Goal: Task Accomplishment & Management: Complete application form

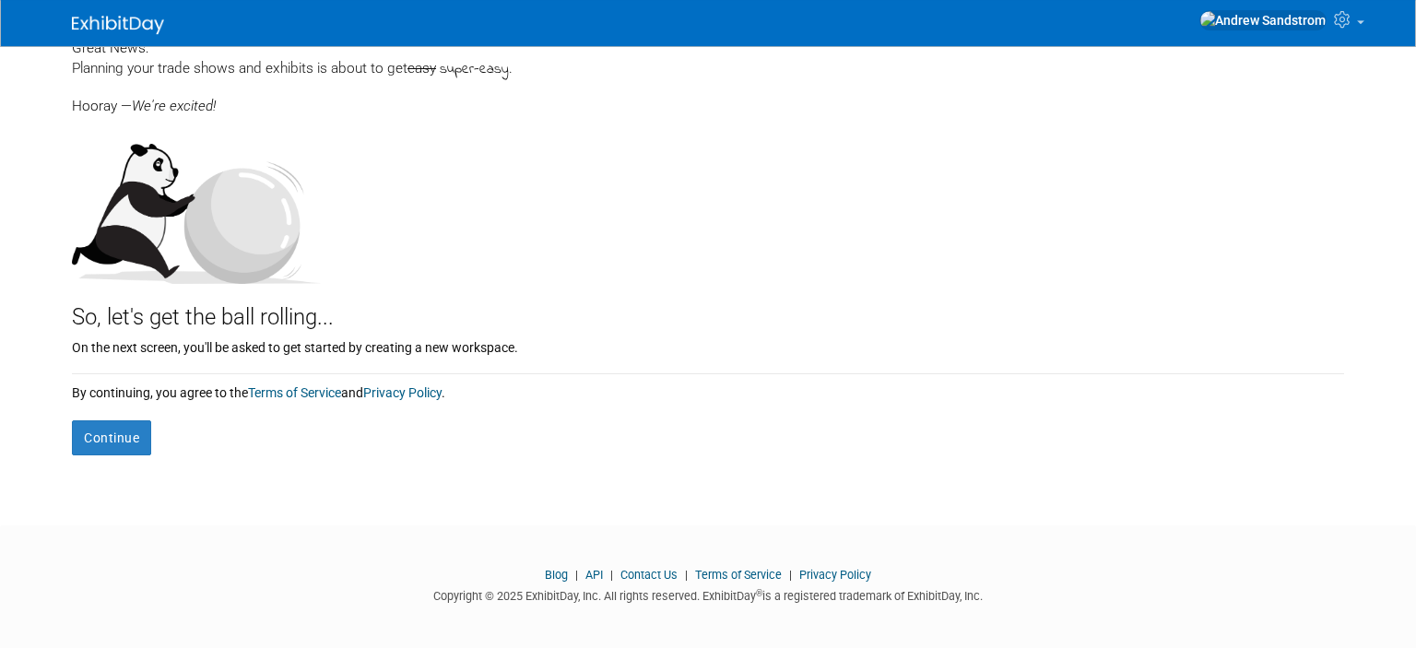
scroll to position [112, 0]
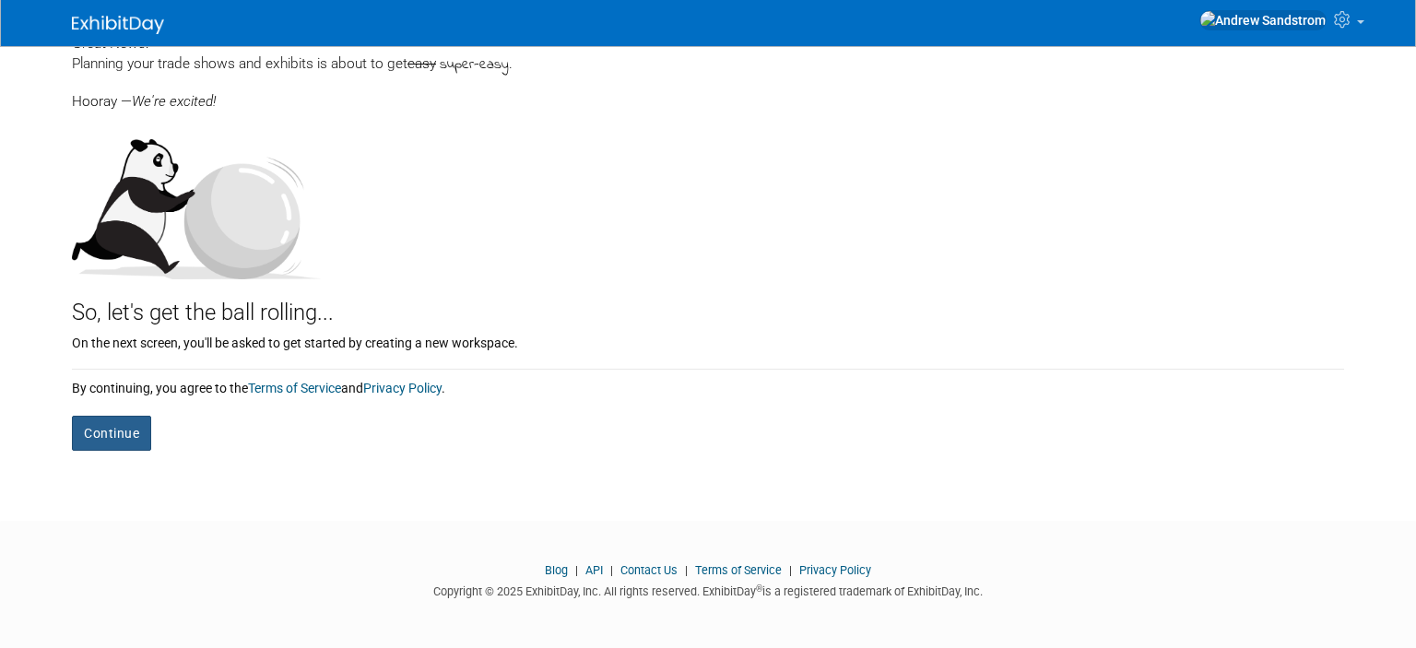
click at [134, 425] on button "Continue" at bounding box center [111, 433] width 79 height 35
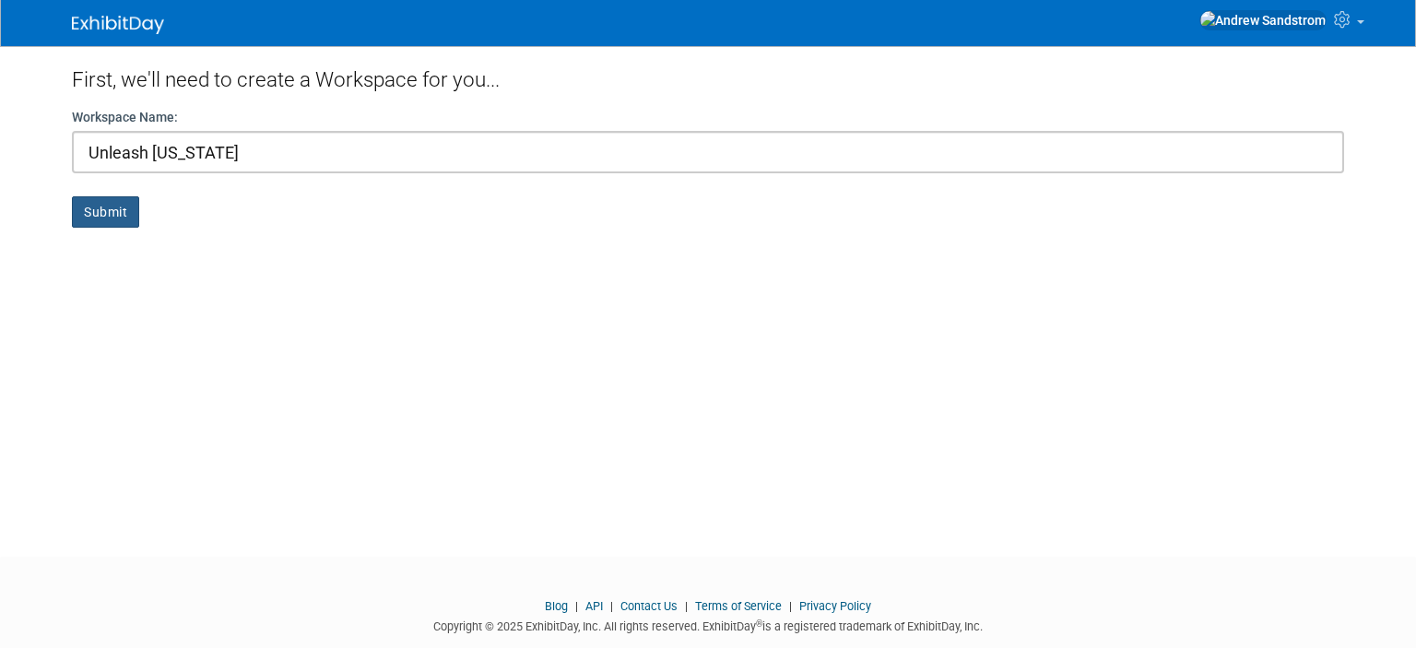
type input "Unleash Utah"
click at [90, 212] on button "Submit" at bounding box center [105, 211] width 67 height 31
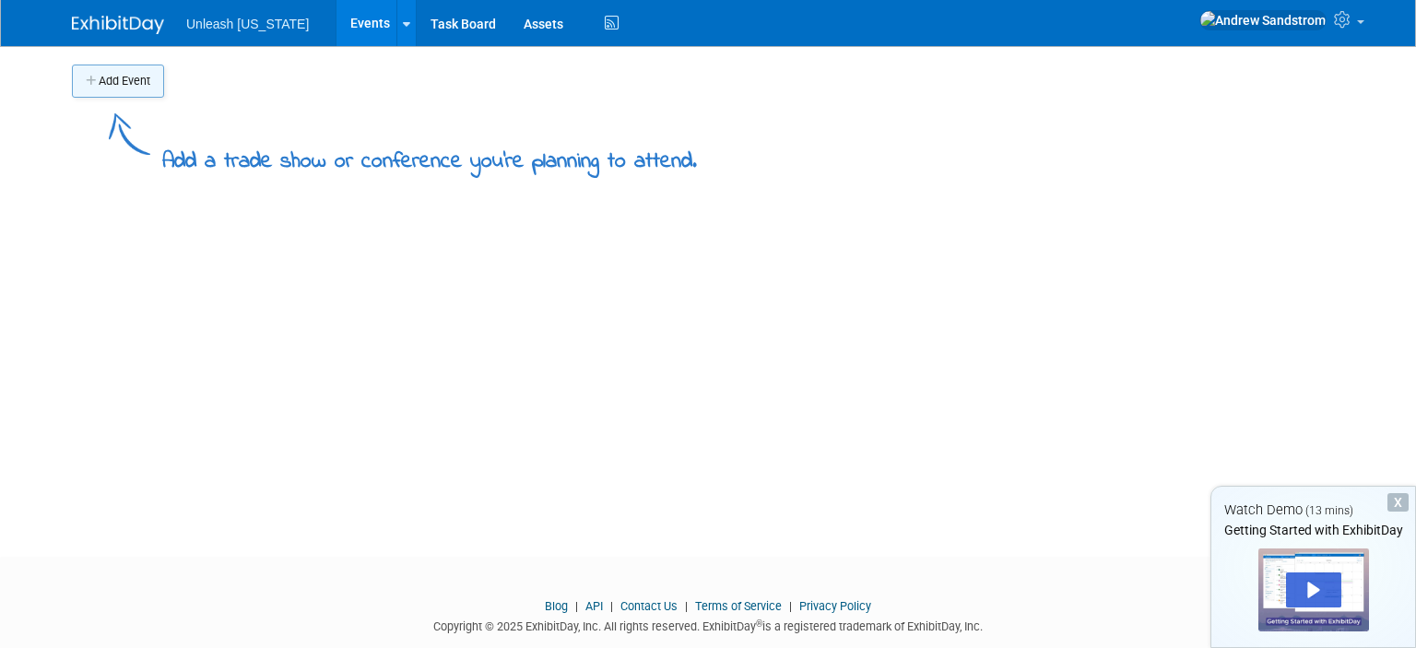
click at [120, 77] on button "Add Event" at bounding box center [118, 81] width 92 height 33
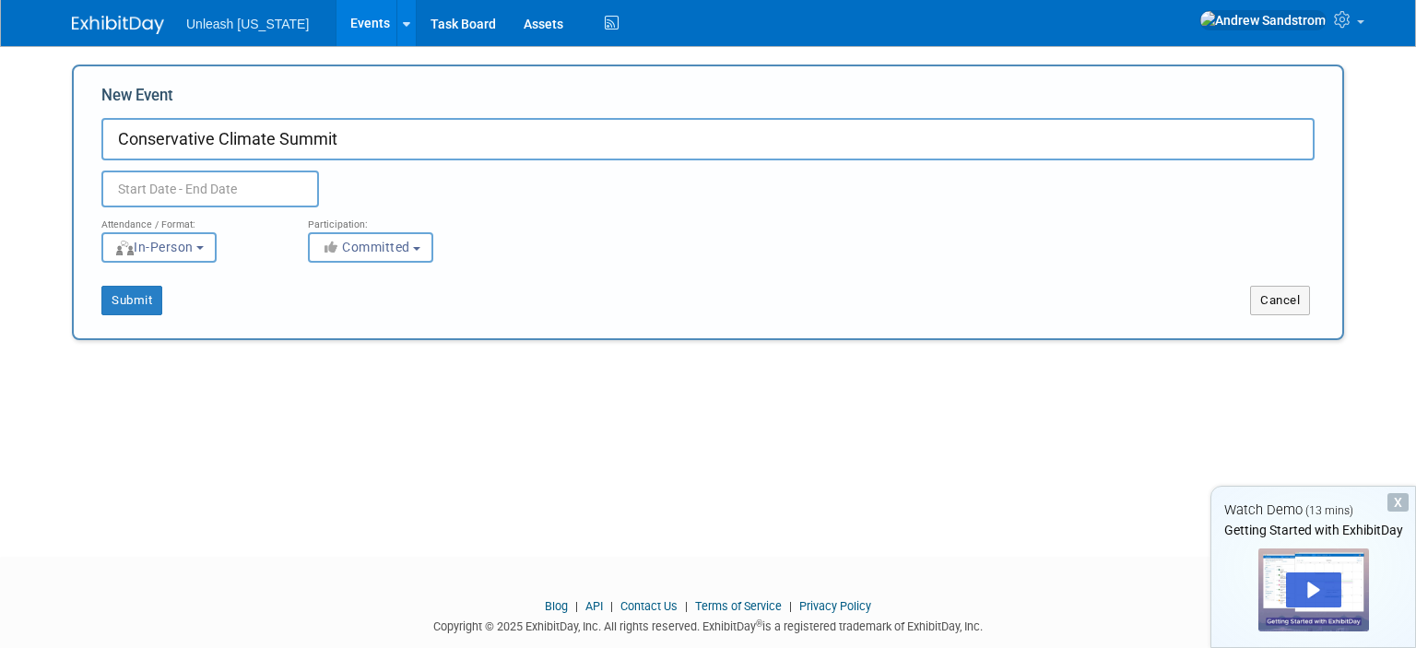
type input "Conservative Climate Summit"
click at [235, 186] on input "text" at bounding box center [210, 189] width 218 height 37
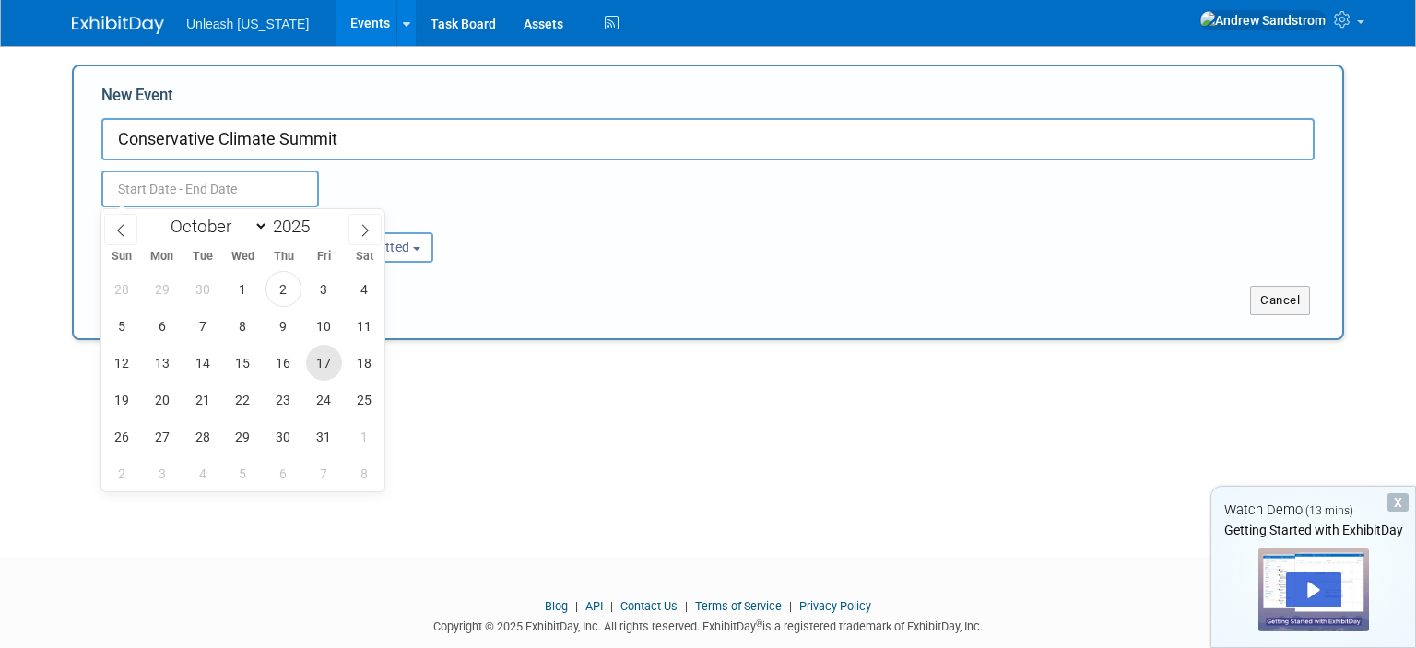
click at [327, 367] on span "17" at bounding box center [324, 363] width 36 height 36
type input "Oct 17, 2025 to Oct 17, 2025"
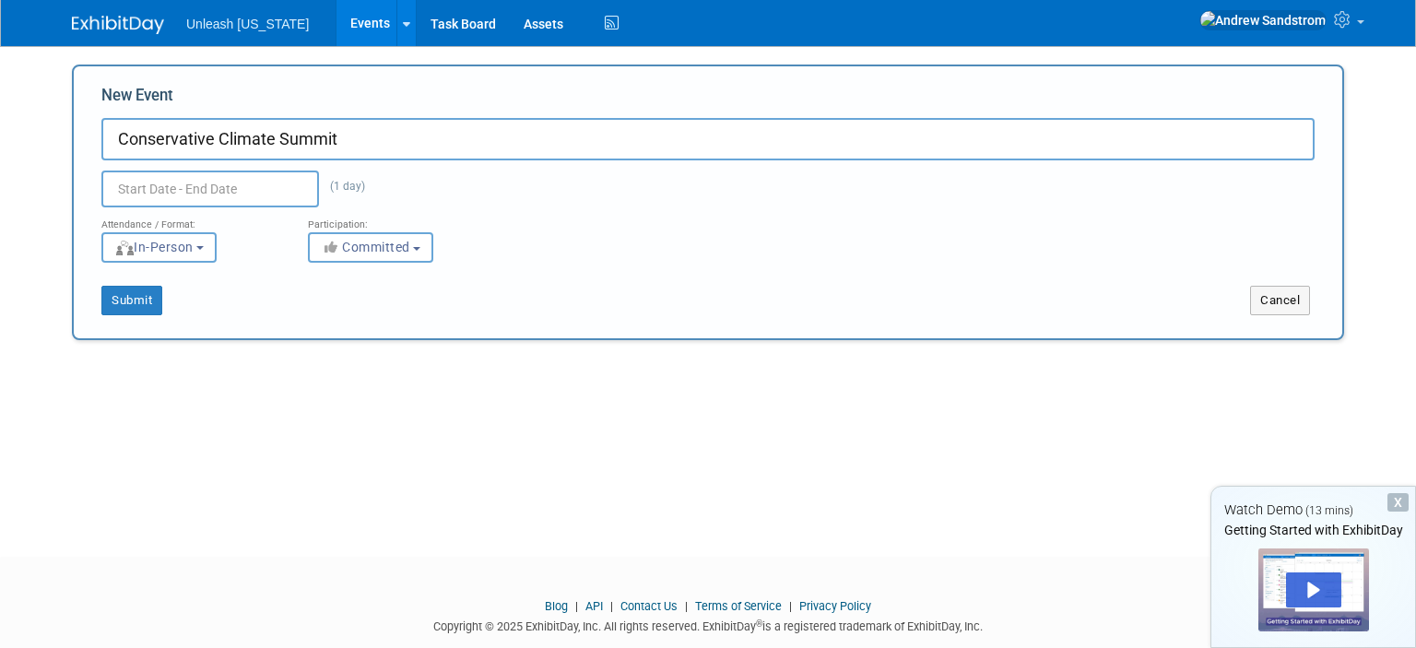
type input "Oct 17, 2025 to Oct 17, 2025"
click at [518, 338] on div "New Event Conservative Climate Summit Oct 17, 2025 to Oct 17, 2025 (1 day) Dupl…" at bounding box center [708, 203] width 1273 height 276
click at [375, 240] on span "Committed" at bounding box center [365, 247] width 89 height 15
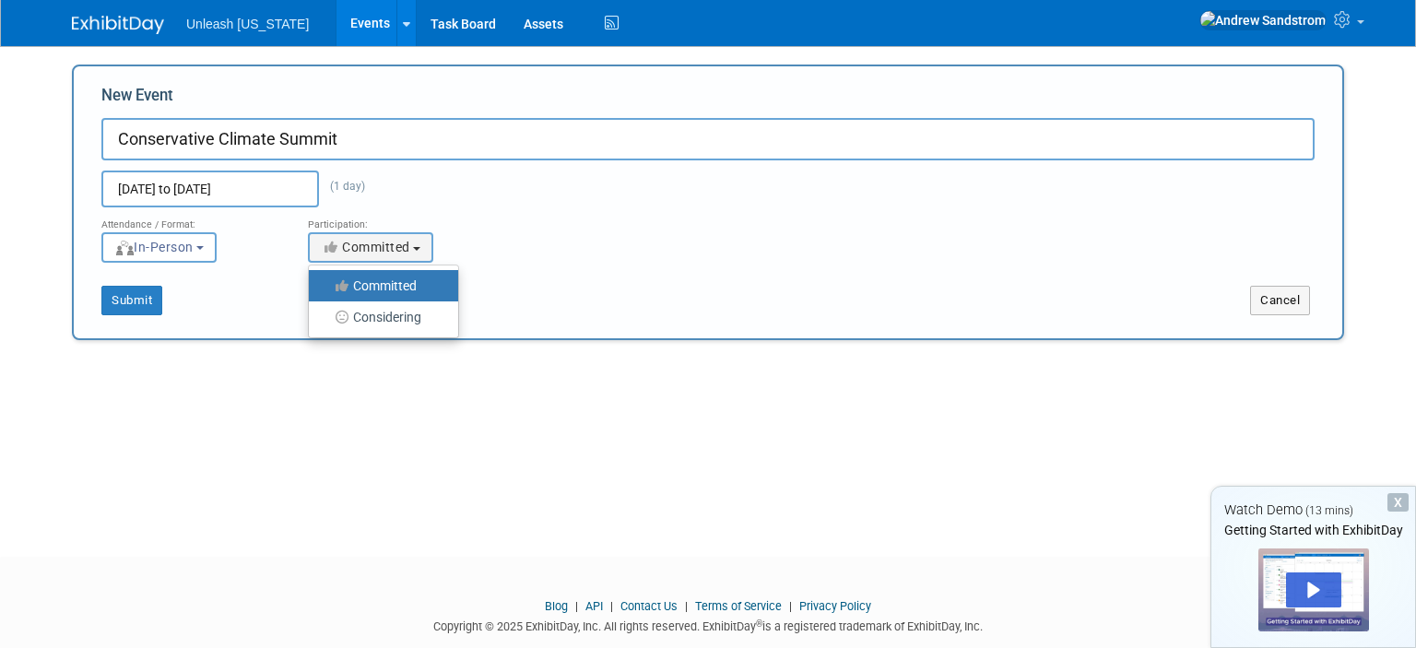
click at [478, 229] on div "Participation:" at bounding box center [397, 219] width 179 height 24
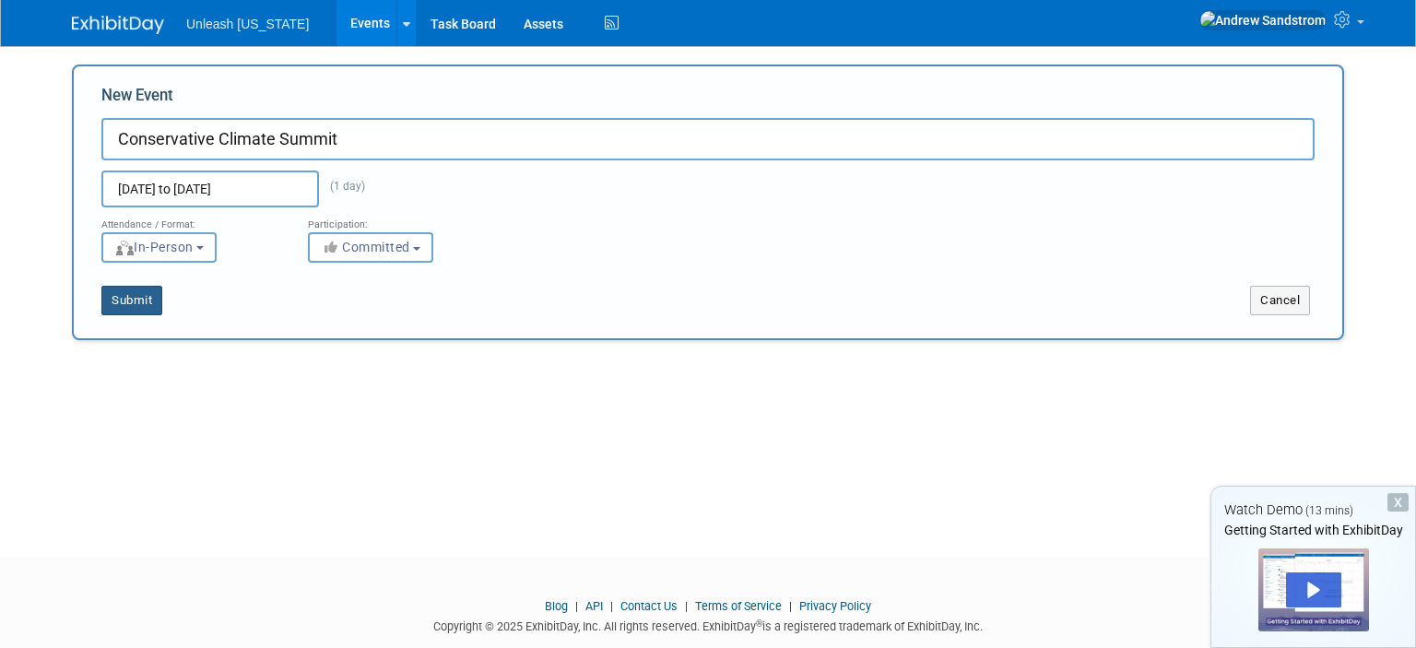
click at [135, 301] on button "Submit" at bounding box center [131, 301] width 61 height 30
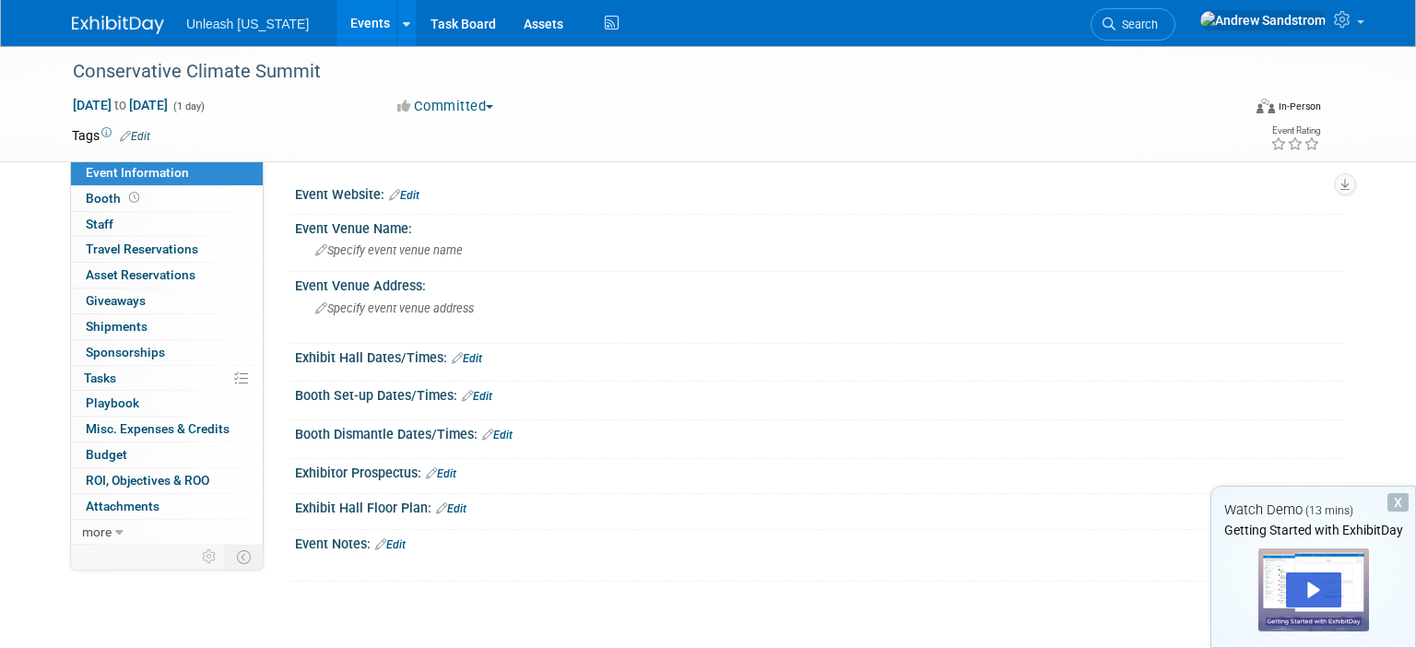
click at [414, 197] on link "Edit" at bounding box center [404, 195] width 30 height 13
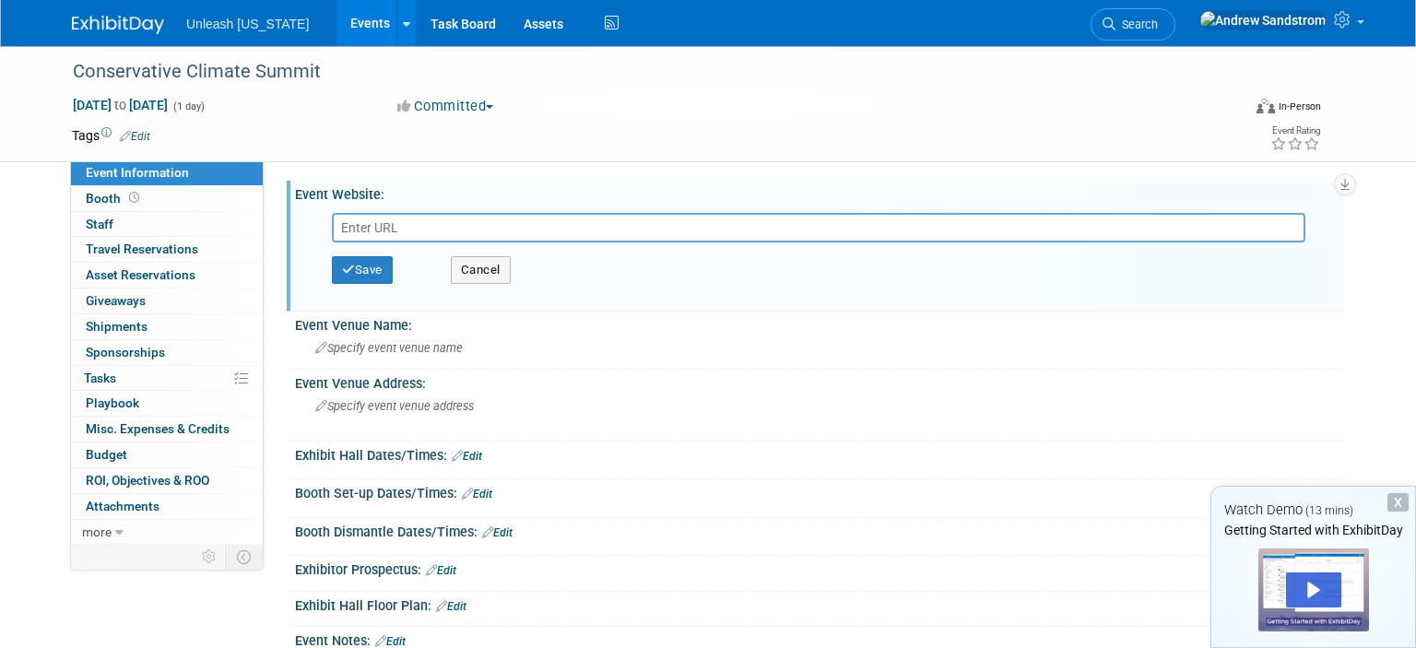
paste input "https://www.eventbrite.com/e/conservative-climate-summit-2025-tickets-132013021…"
type input "https://www.eventbrite.com/e/conservative-climate-summit-2025-tickets-132013021…"
click at [375, 273] on button "Save" at bounding box center [362, 270] width 61 height 28
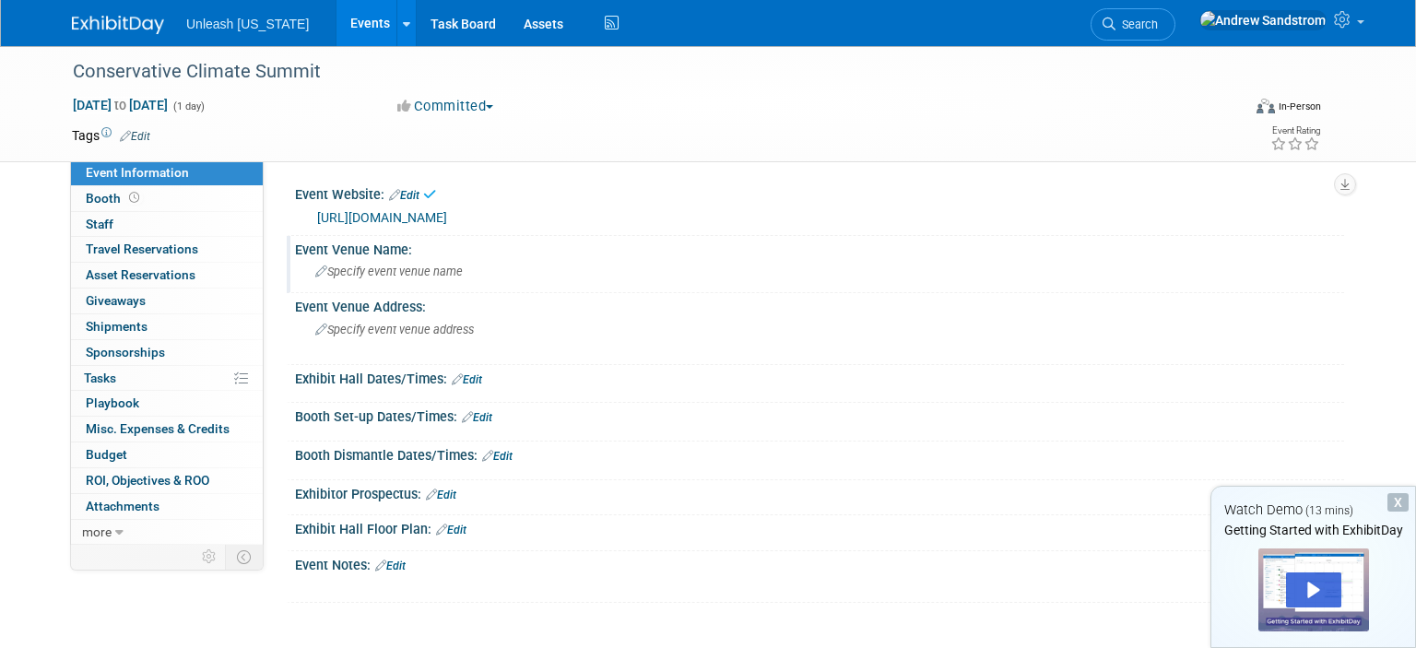
click at [418, 274] on span "Specify event venue name" at bounding box center [389, 272] width 148 height 14
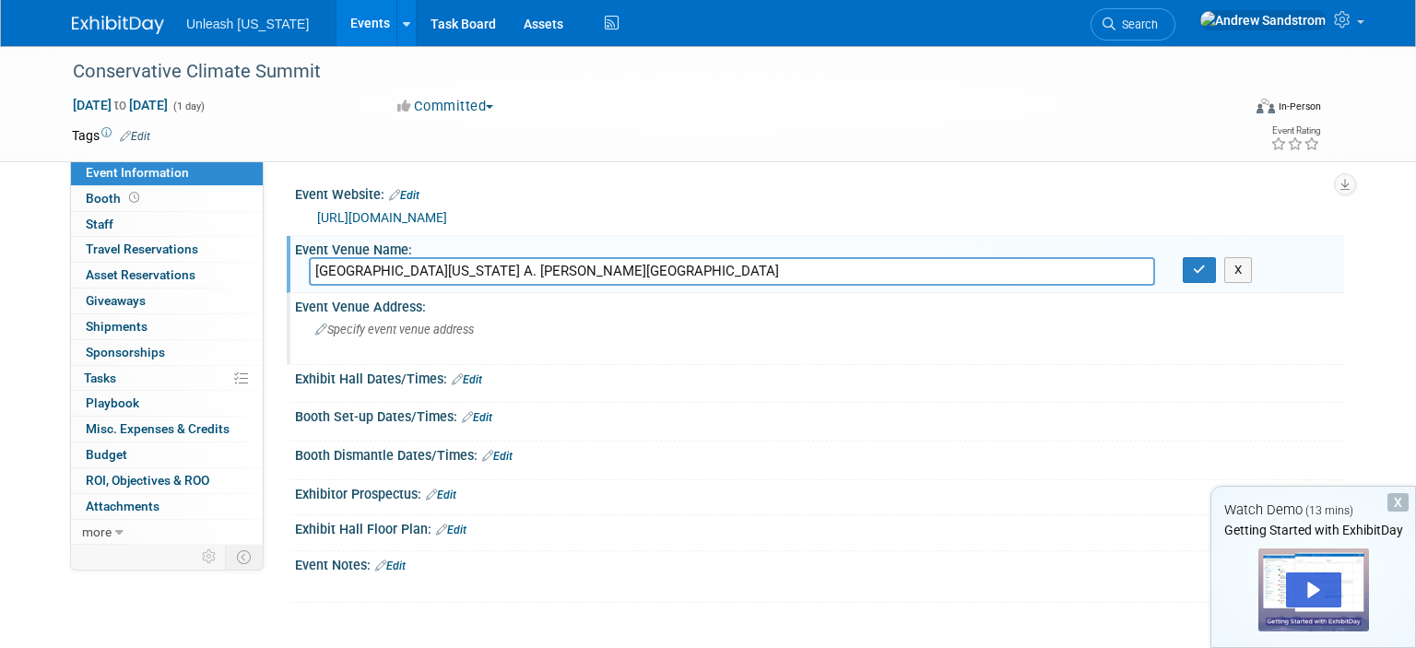
type input "University of Utah A. Ray Olpin Union Building"
click at [460, 338] on div "Specify event venue address" at bounding box center [513, 336] width 409 height 42
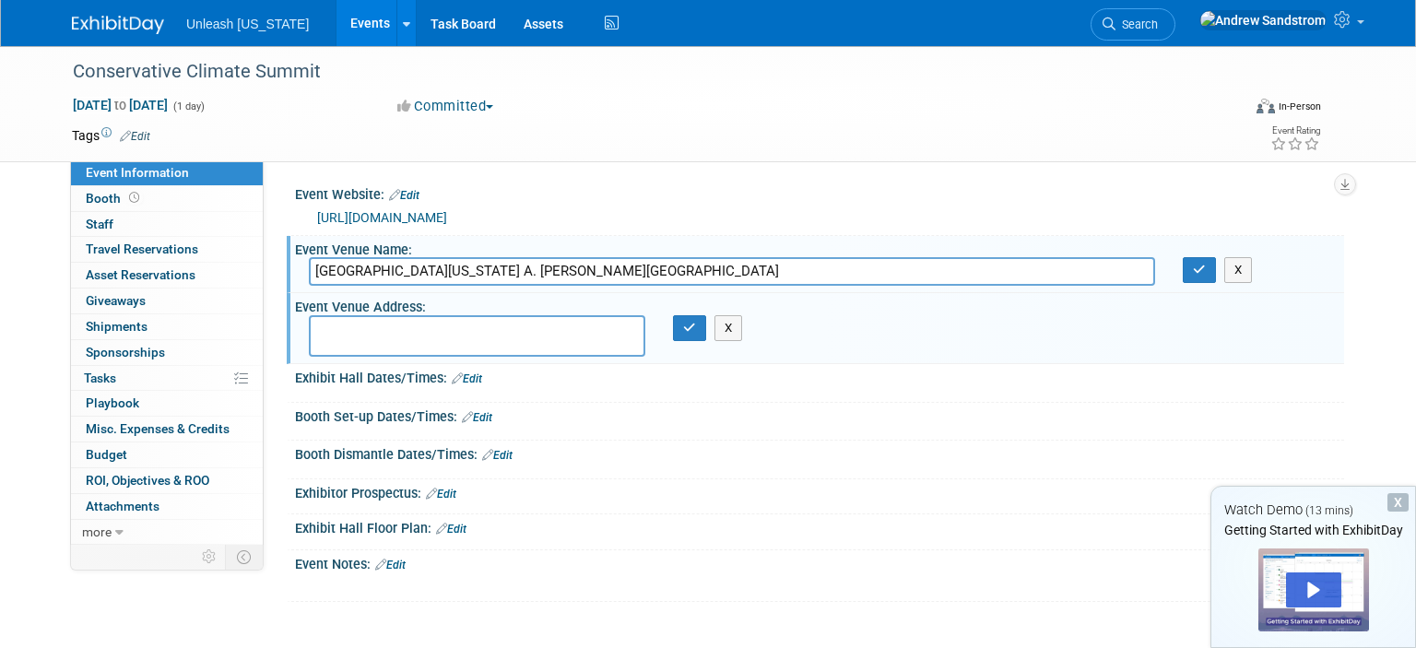
paste textarea "200 South Central Campus Drive Salt Lake City, UT 84112"
type textarea "200 South Central Campus Drive Salt Lake City, UT 84112"
click at [478, 382] on link "Edit" at bounding box center [467, 379] width 30 height 13
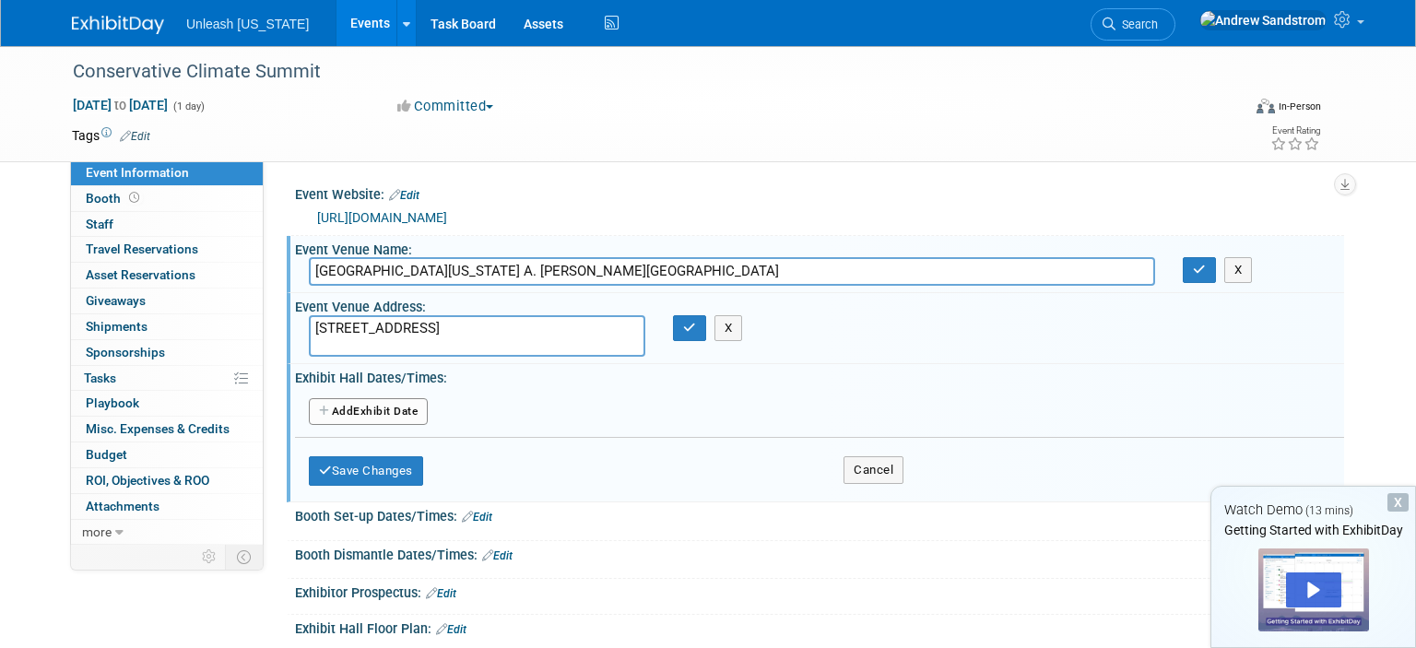
click at [416, 415] on button "Add Another Exhibit Date" at bounding box center [368, 412] width 119 height 28
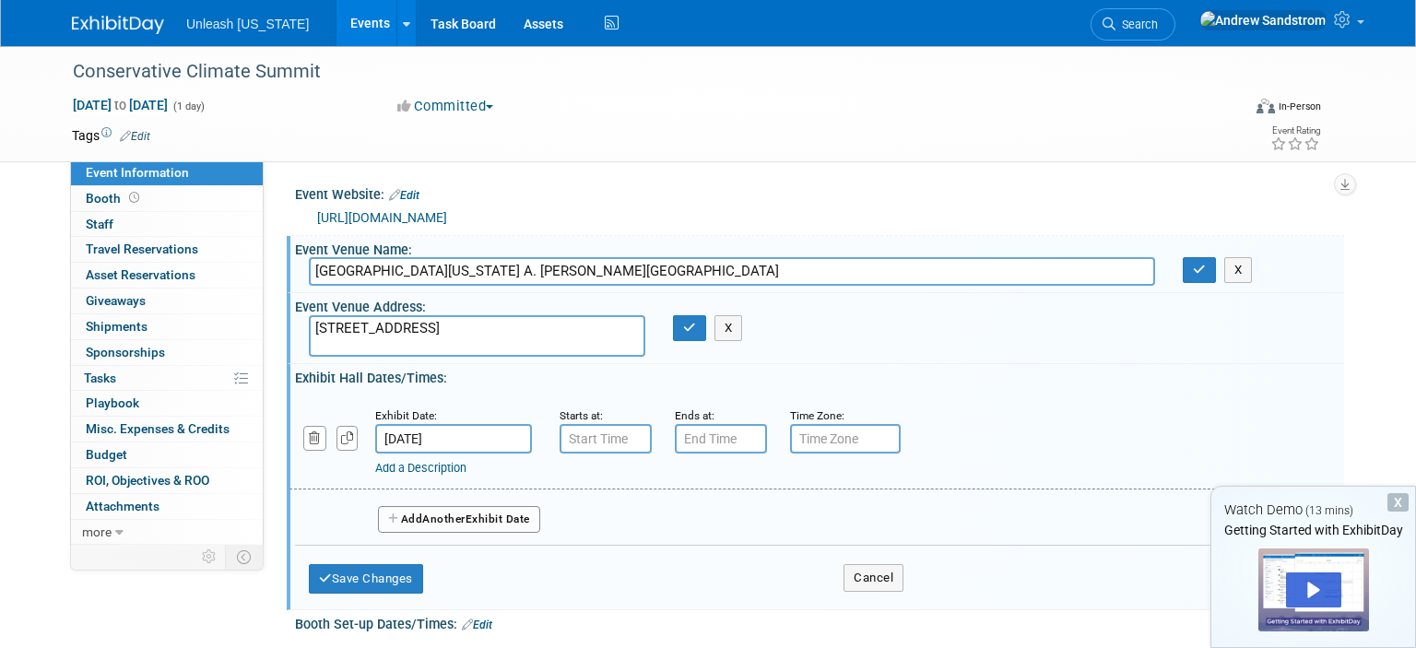
type input "7:00 AM"
click at [598, 438] on input "7:00 AM" at bounding box center [606, 439] width 92 height 30
click at [744, 436] on input "text" at bounding box center [721, 439] width 92 height 30
click at [733, 449] on input "7:00 PM" at bounding box center [721, 439] width 92 height 30
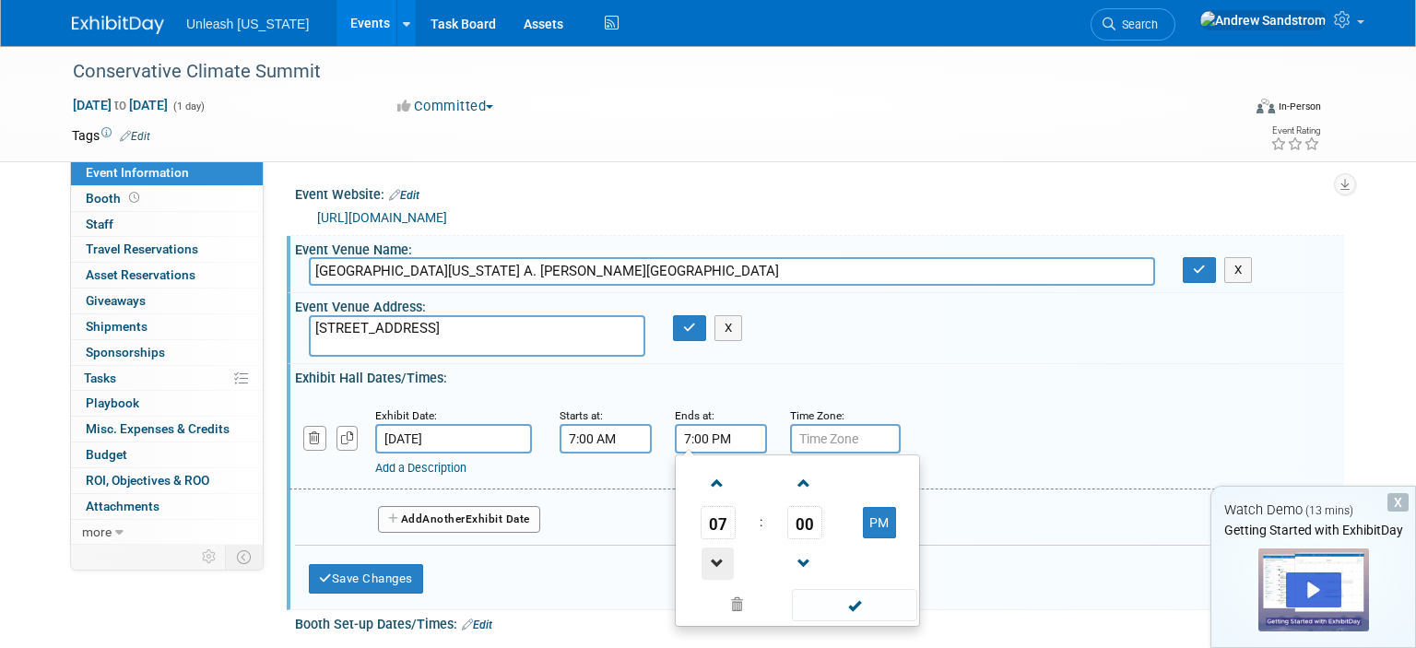
click at [717, 559] on span at bounding box center [718, 564] width 32 height 32
type input "3:00 PM"
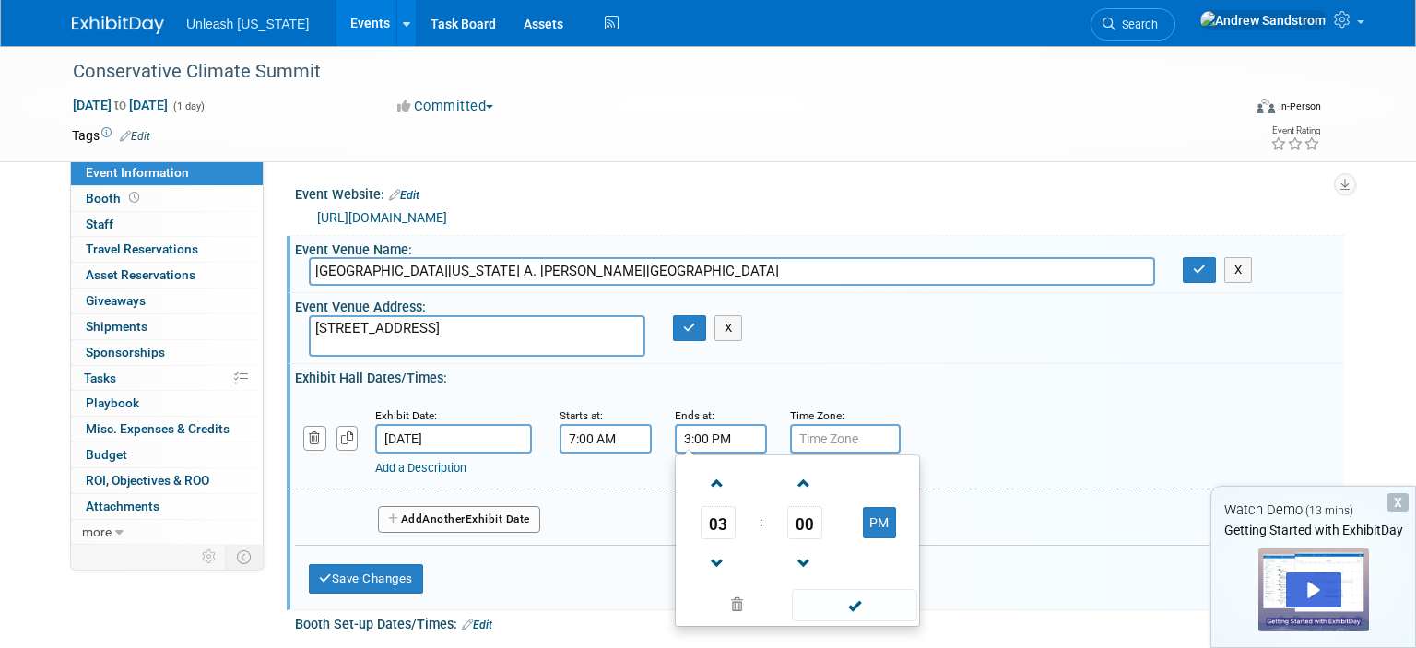
click at [952, 331] on div "Event Venue Address: 200 South Central Campus Drive Salt Lake City, UT 84112 X" at bounding box center [816, 328] width 1058 height 71
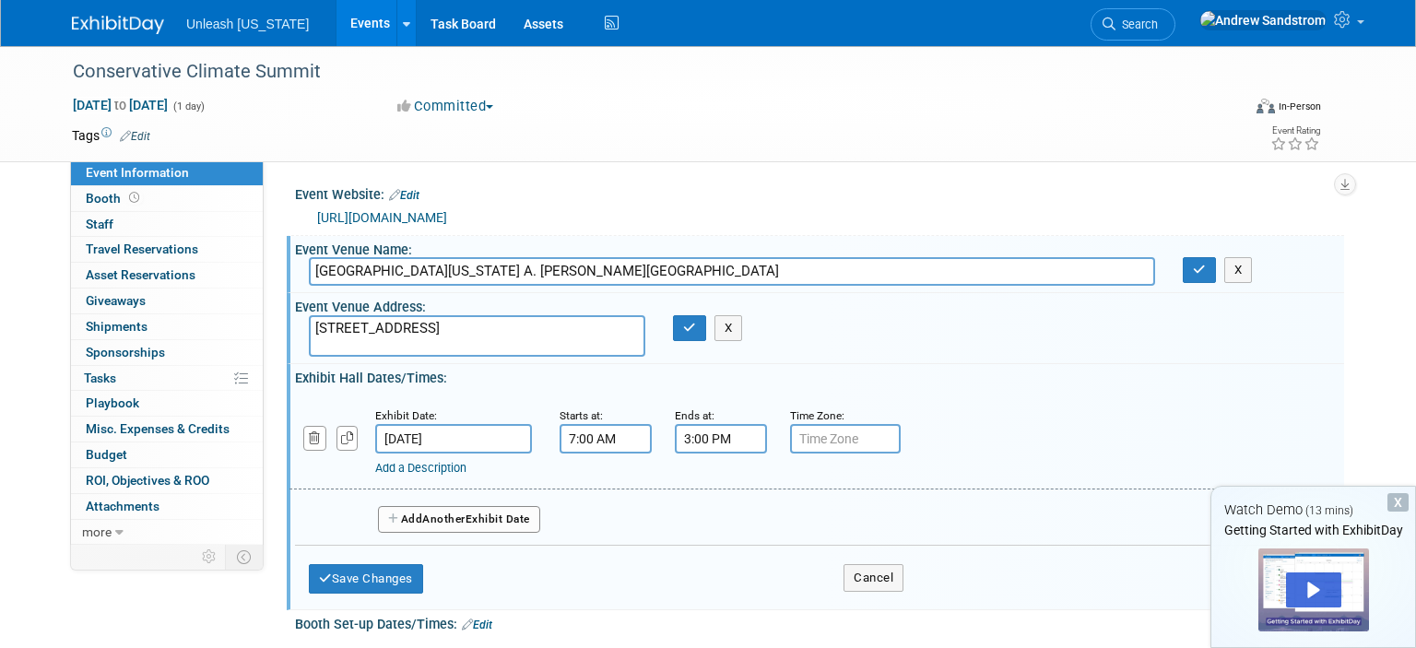
click at [858, 438] on input "text" at bounding box center [845, 439] width 111 height 30
type input "mdt"
click at [828, 474] on div "Add a Description" at bounding box center [769, 468] width 788 height 17
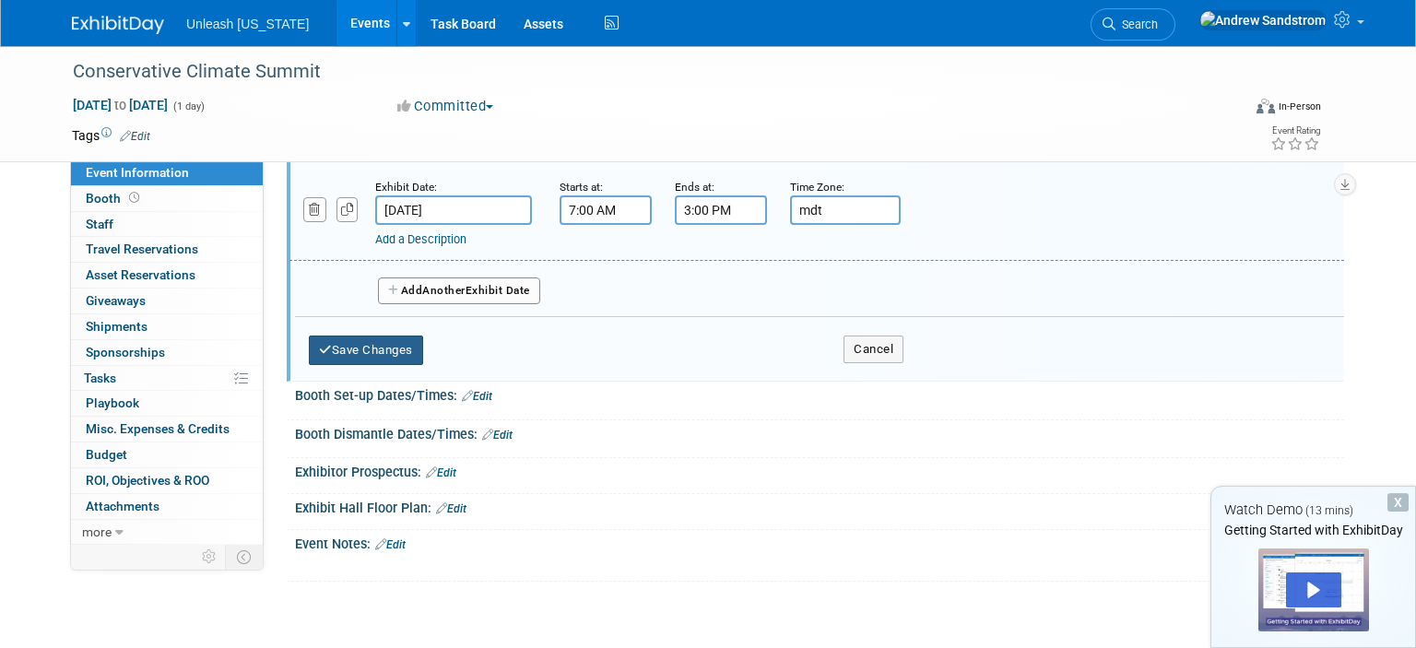
click at [367, 352] on button "Save Changes" at bounding box center [366, 351] width 114 height 30
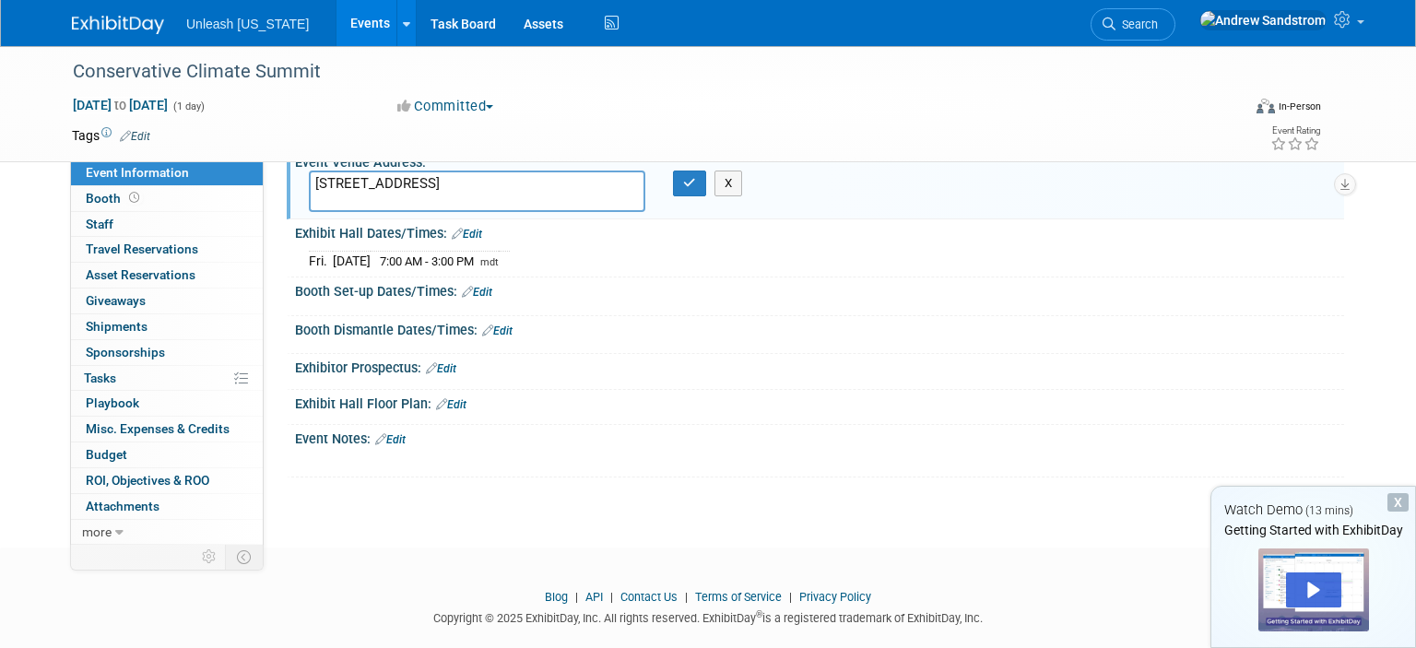
click at [481, 290] on link "Edit" at bounding box center [477, 292] width 30 height 13
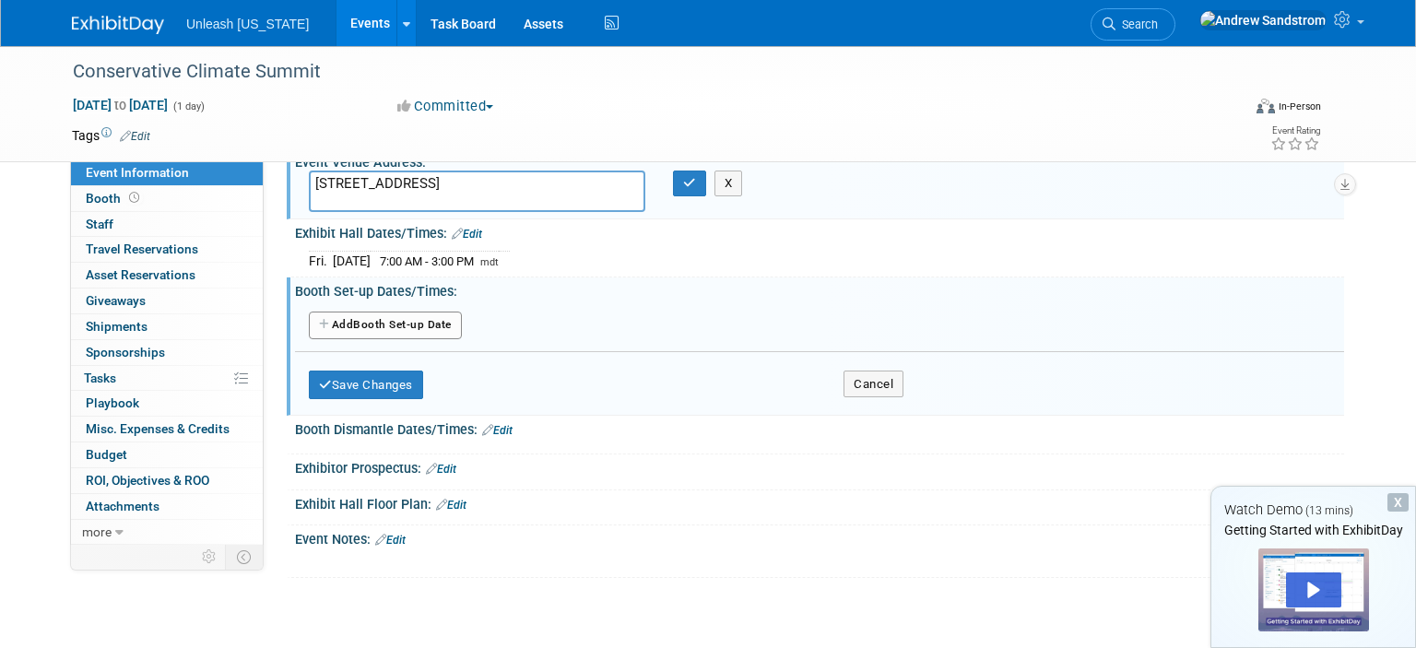
click at [411, 316] on button "Add Another Booth Set-up Date" at bounding box center [385, 326] width 153 height 28
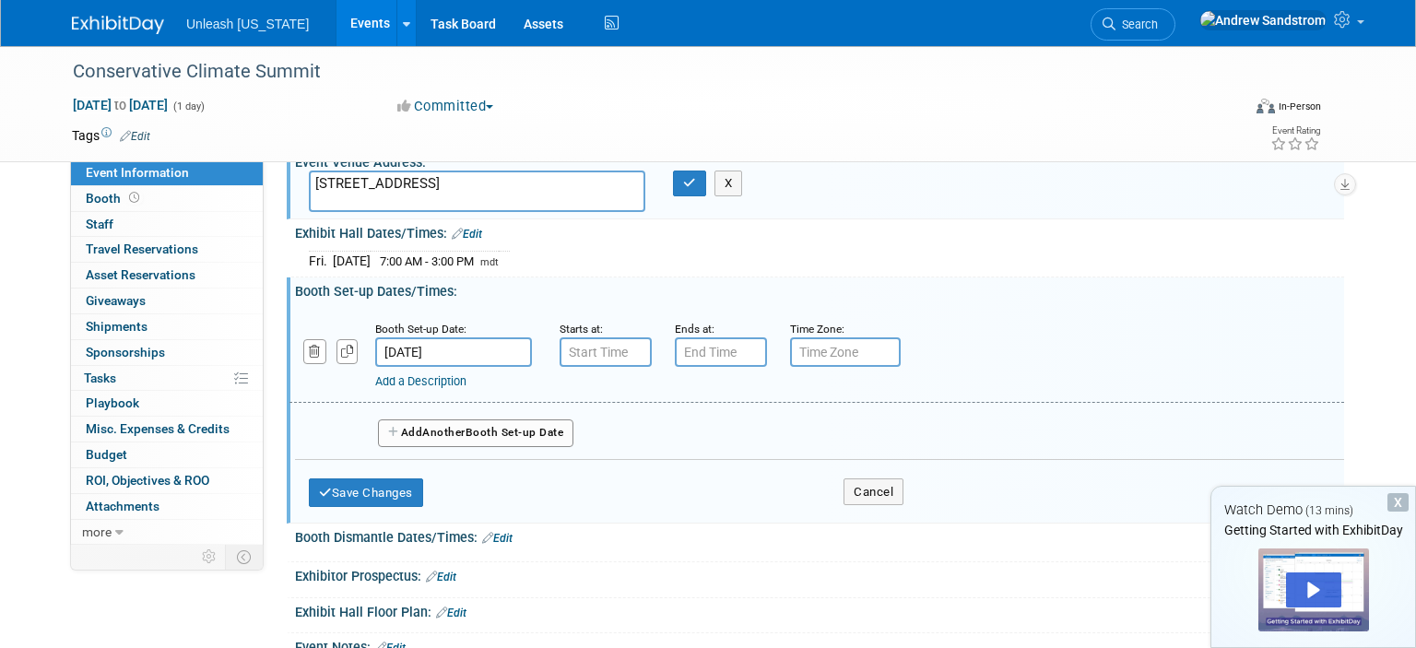
type input "7:00 AM"
click at [587, 345] on input "7:00 AM" at bounding box center [606, 353] width 92 height 30
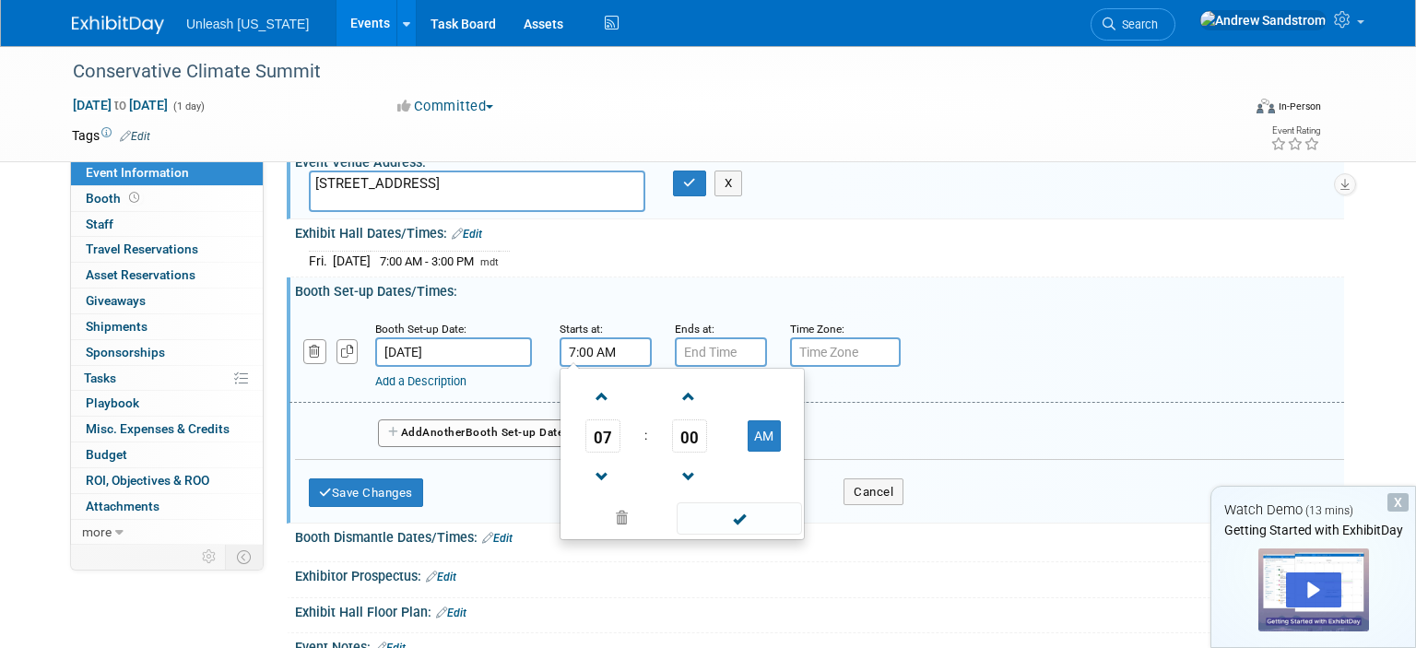
click at [795, 319] on div "Time Zone: Apply to all" at bounding box center [834, 328] width 88 height 18
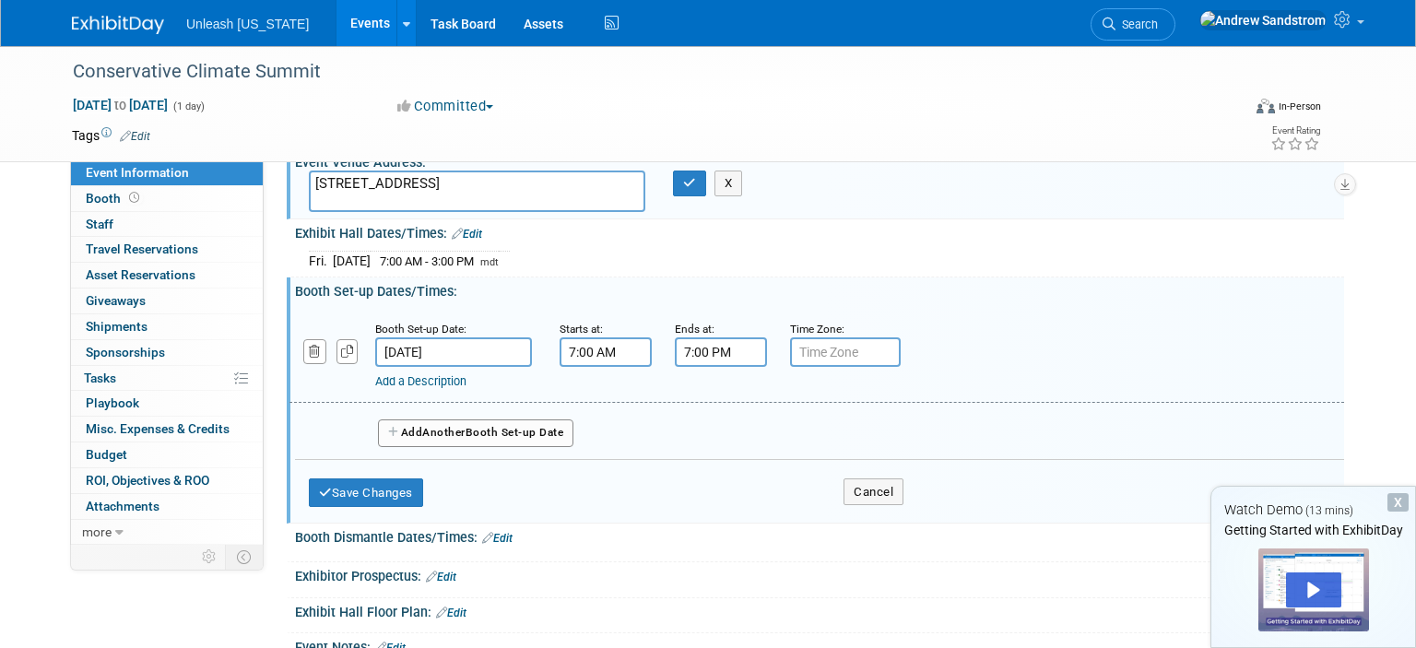
click at [746, 343] on input "7:00 PM" at bounding box center [721, 353] width 92 height 30
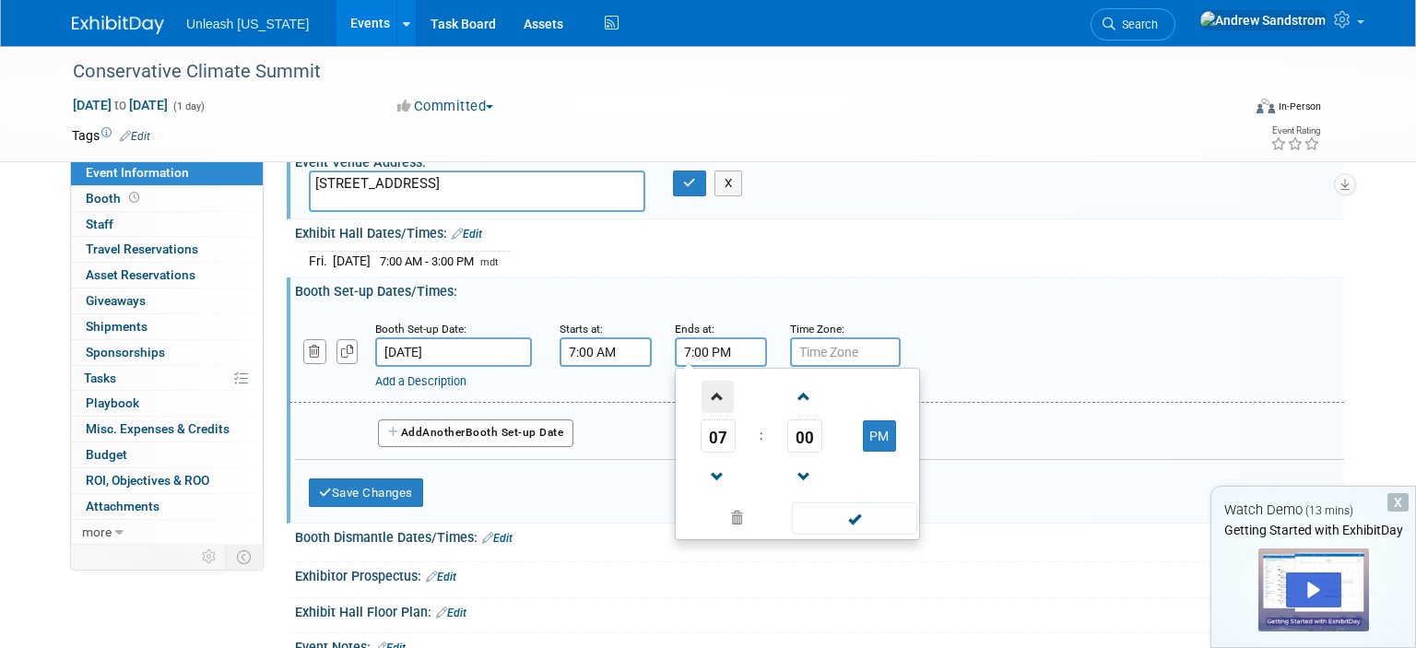
click at [721, 385] on span at bounding box center [718, 397] width 32 height 32
click at [873, 435] on button "PM" at bounding box center [879, 436] width 33 height 31
type input "8:00 AM"
click at [625, 353] on input "7:00 AM" at bounding box center [606, 353] width 92 height 30
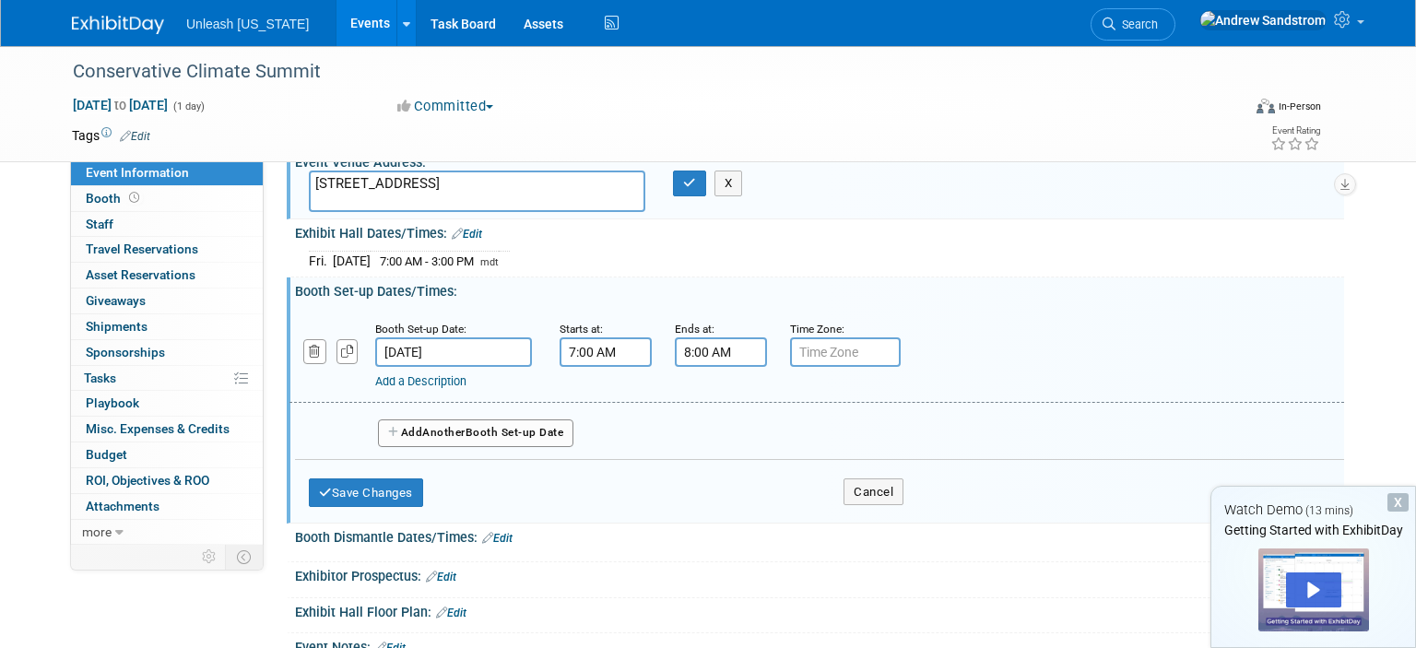
click at [852, 352] on input "text" at bounding box center [845, 353] width 111 height 30
type input "MDT"
click at [379, 490] on button "Save Changes" at bounding box center [366, 494] width 114 height 30
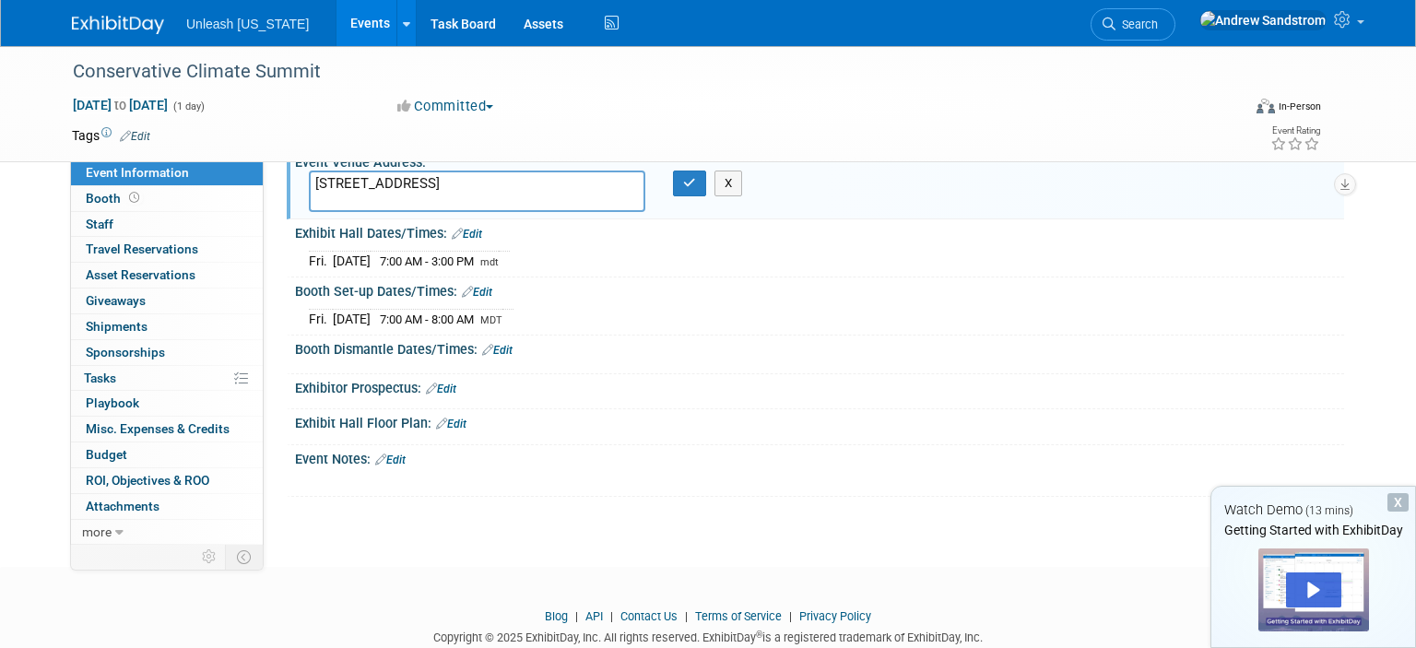
click at [513, 352] on link "Edit" at bounding box center [497, 350] width 30 height 13
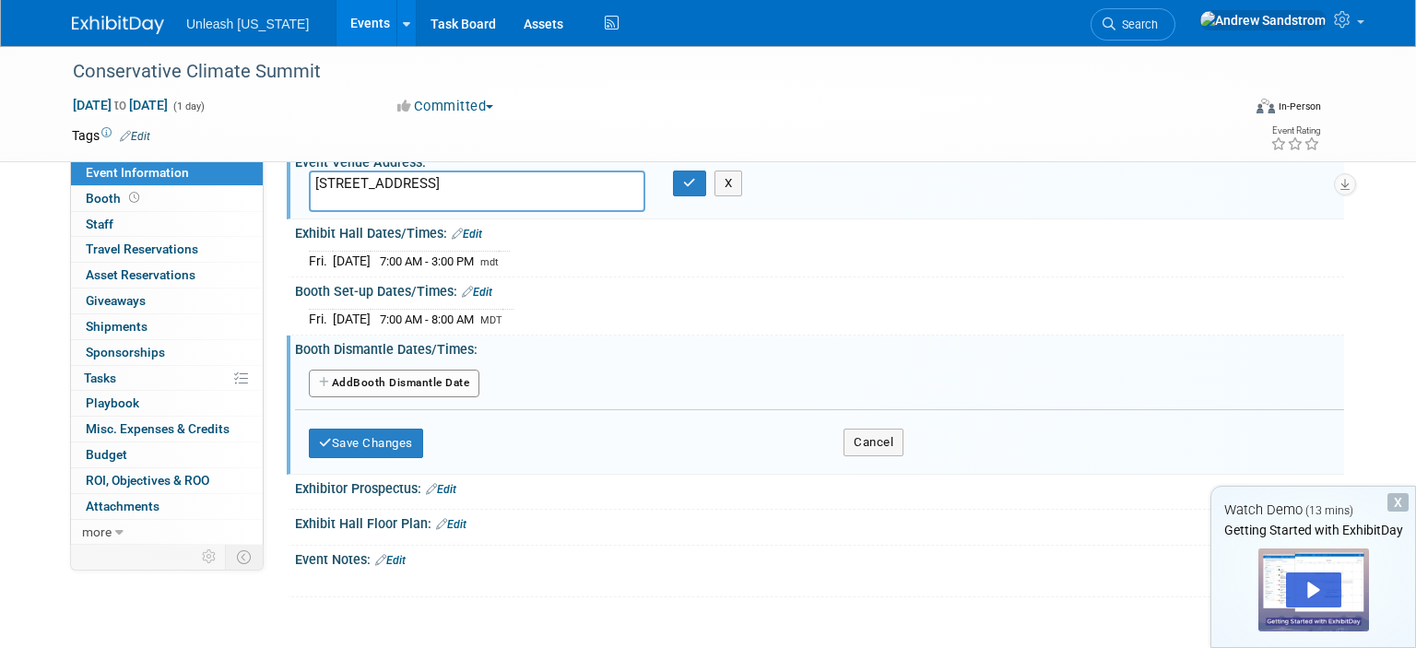
click at [372, 370] on button "Add Another Booth Dismantle Date" at bounding box center [394, 384] width 171 height 28
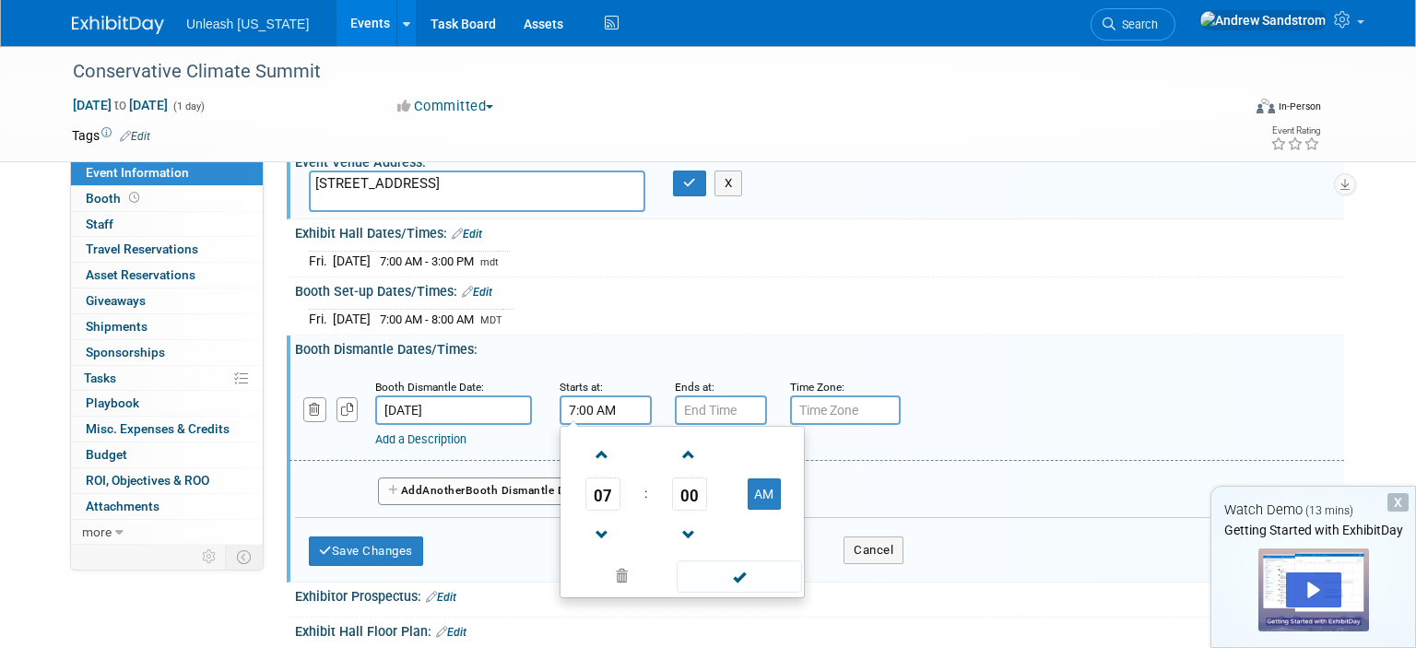
click at [601, 396] on input "7:00 AM" at bounding box center [606, 411] width 92 height 30
click at [602, 527] on span at bounding box center [603, 535] width 32 height 32
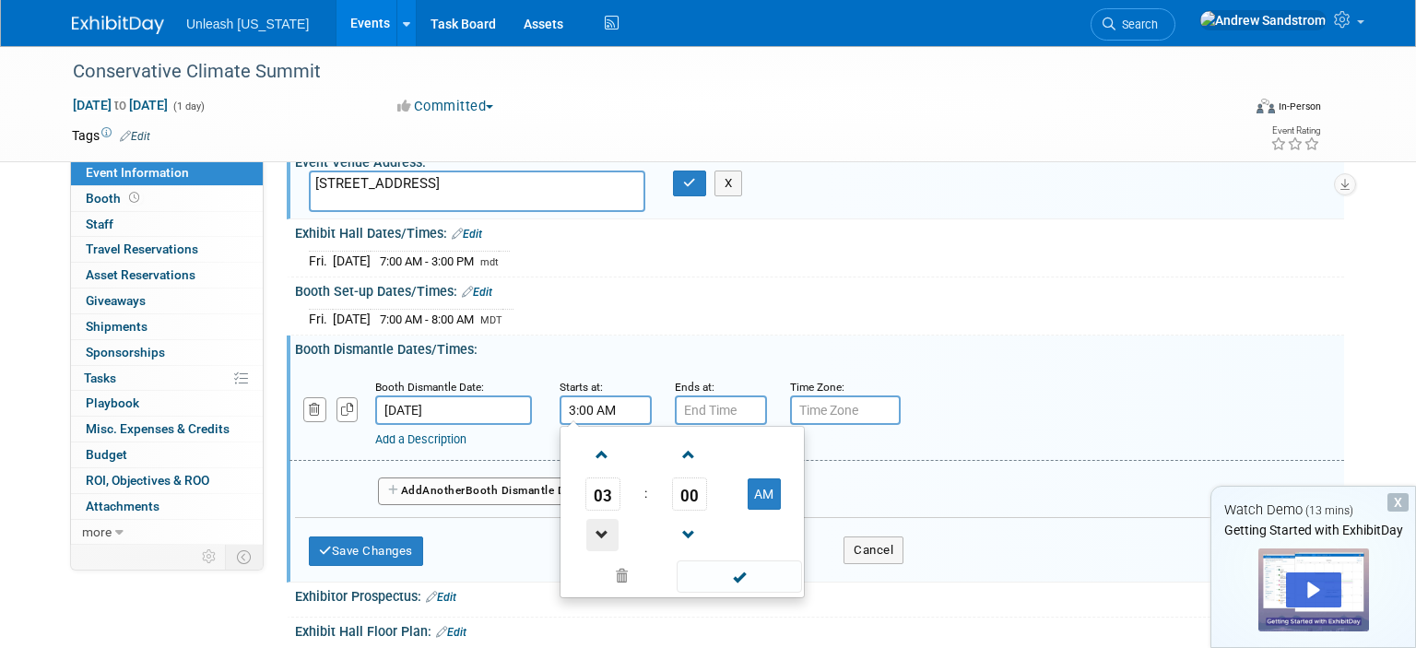
click at [602, 527] on span at bounding box center [603, 535] width 32 height 32
click at [602, 452] on span at bounding box center [603, 455] width 32 height 32
click at [767, 484] on button "AM" at bounding box center [764, 494] width 33 height 31
type input "3:00 PM"
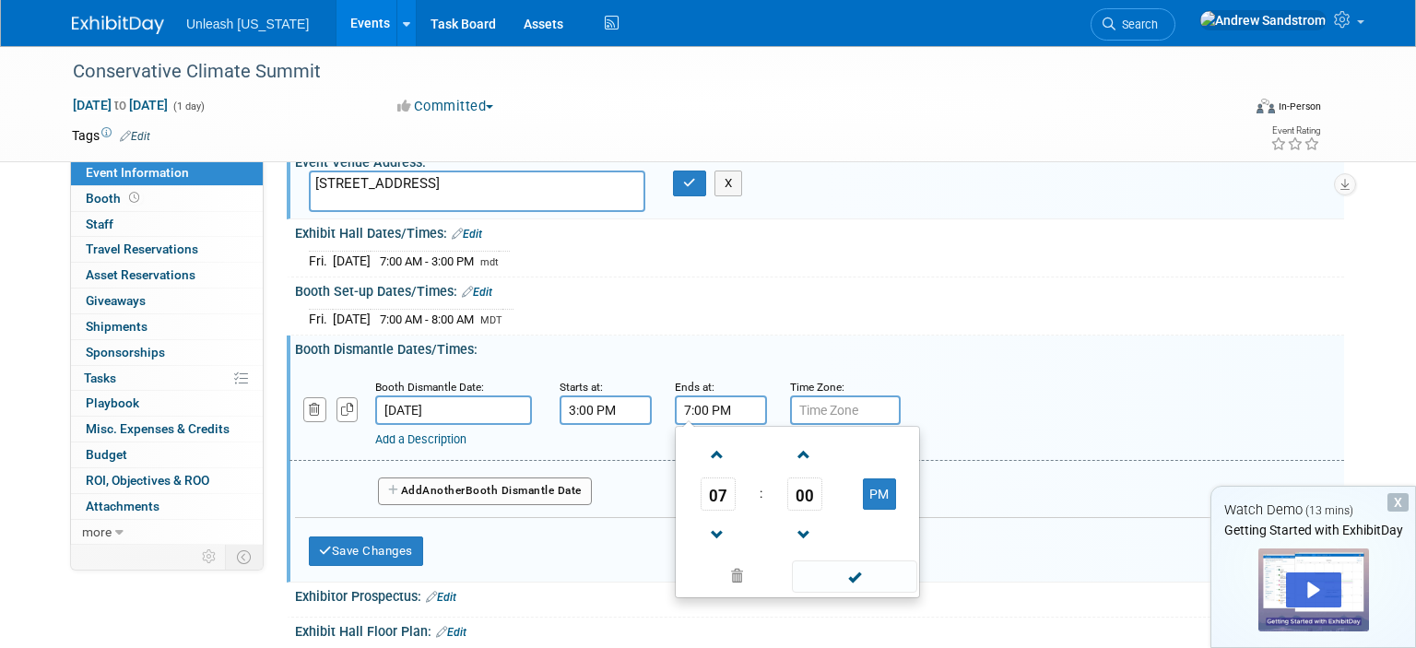
click at [736, 405] on input "7:00 PM" at bounding box center [721, 411] width 92 height 30
click at [718, 541] on span at bounding box center [718, 535] width 32 height 32
type input "4:00 PM"
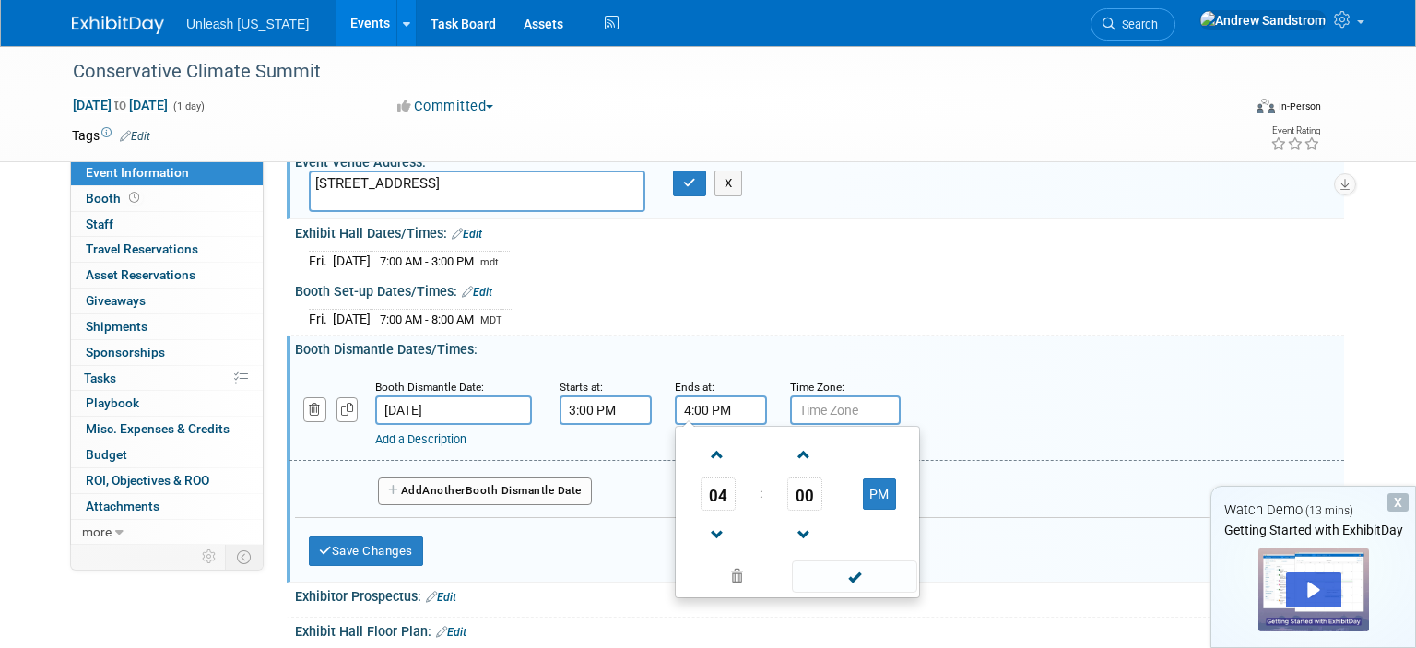
click at [946, 421] on div "Add a Description Description:" at bounding box center [817, 412] width 1083 height 71
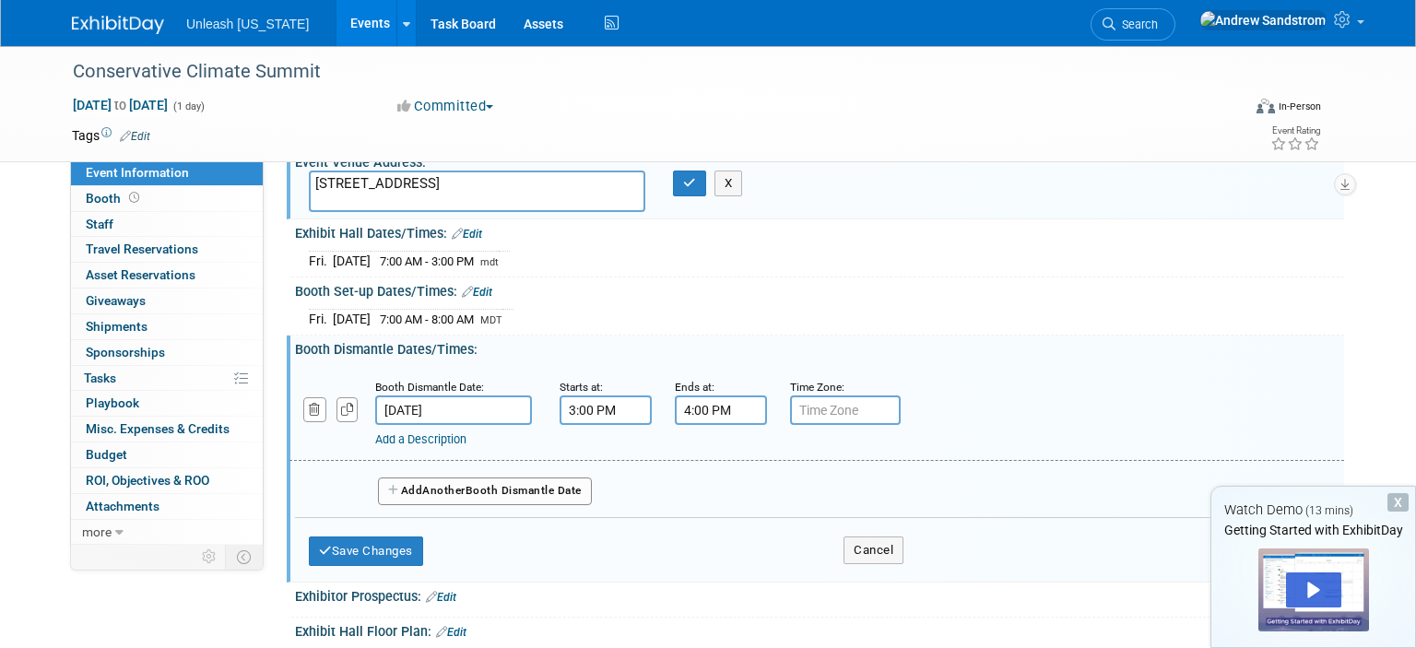
click at [888, 400] on input "text" at bounding box center [845, 411] width 111 height 30
type input "MDT"
click at [407, 551] on button "Save Changes" at bounding box center [366, 552] width 114 height 30
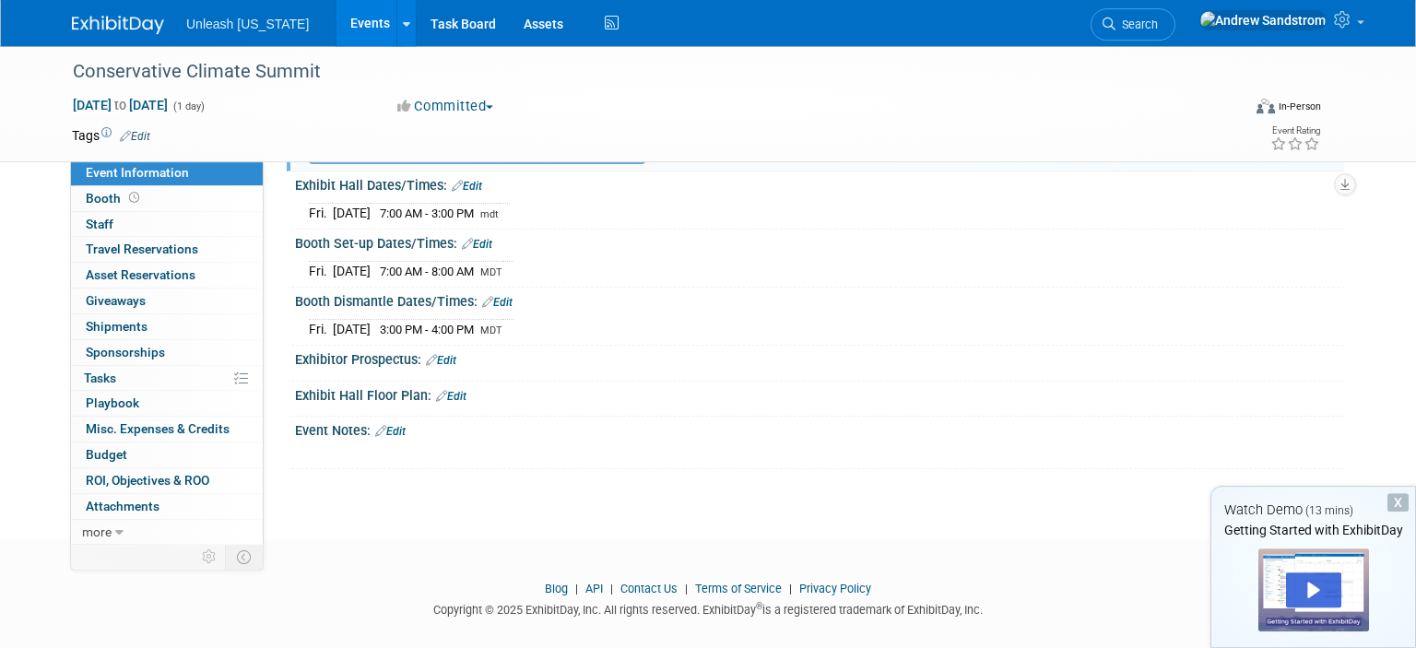
scroll to position [194, 0]
click at [150, 201] on link "Booth" at bounding box center [167, 198] width 192 height 25
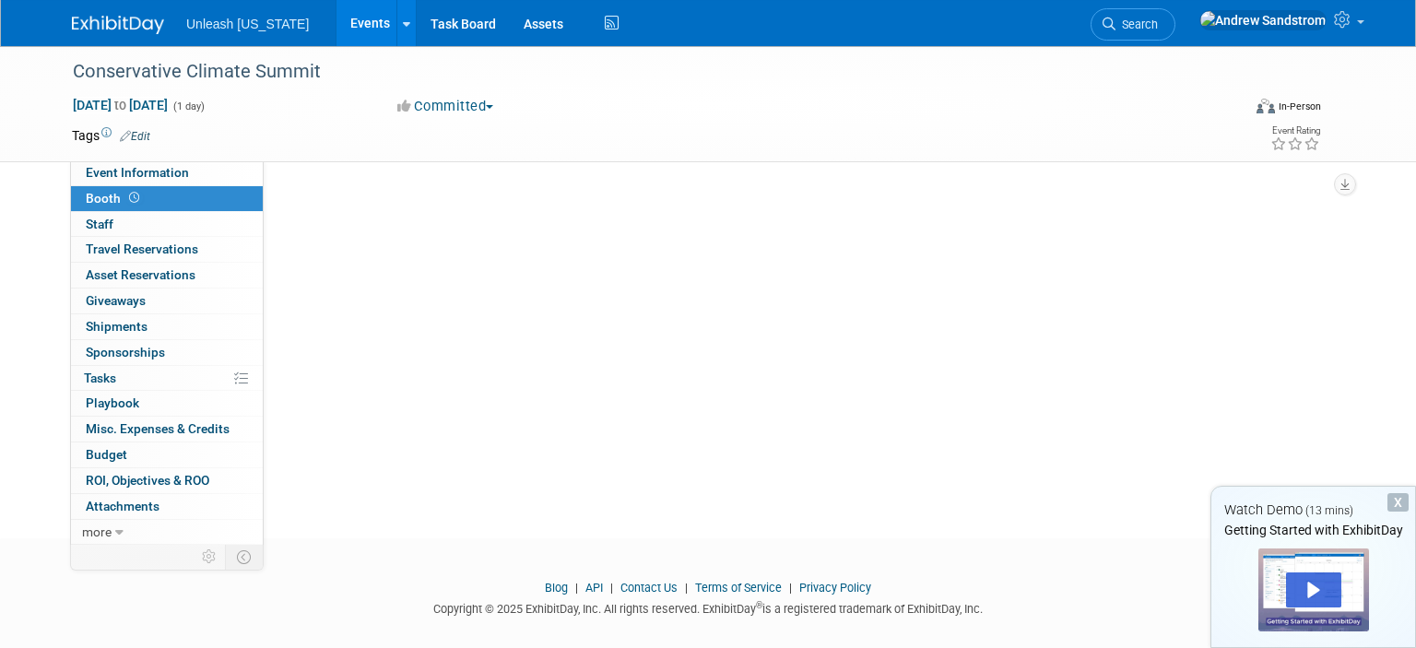
scroll to position [0, 0]
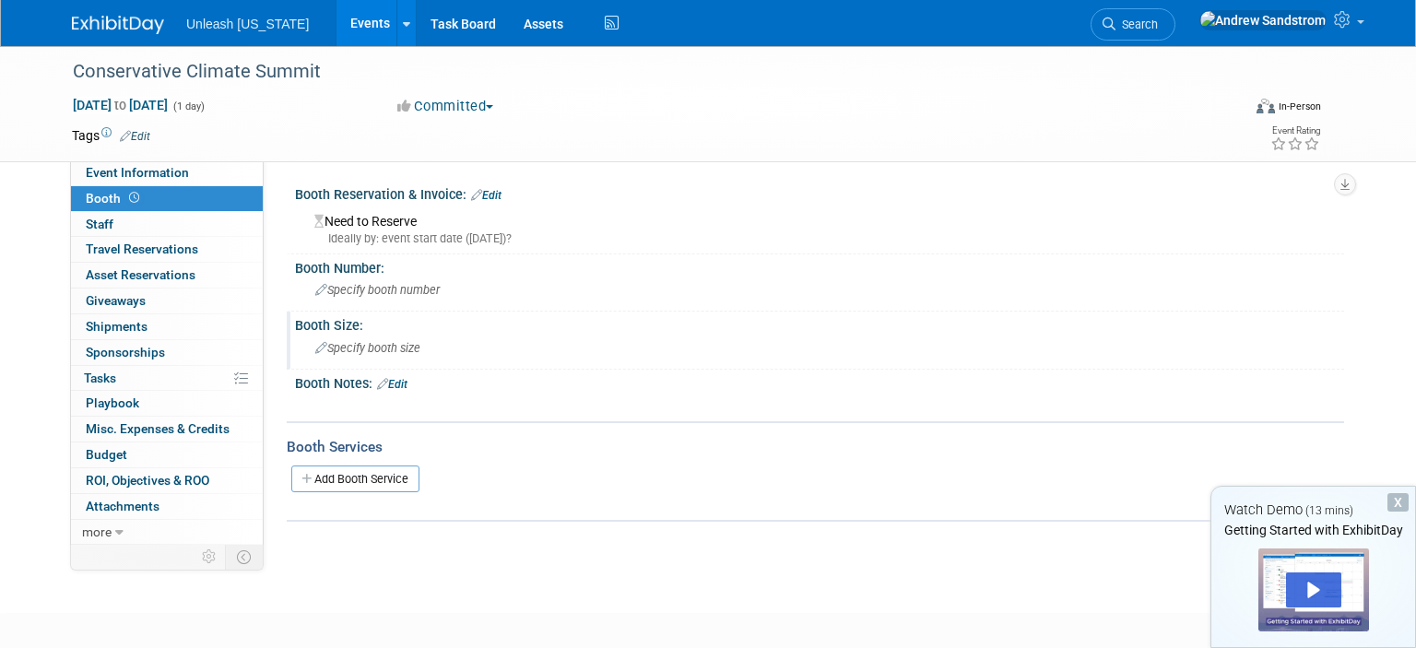
click at [380, 357] on div "Specify booth size" at bounding box center [820, 348] width 1022 height 29
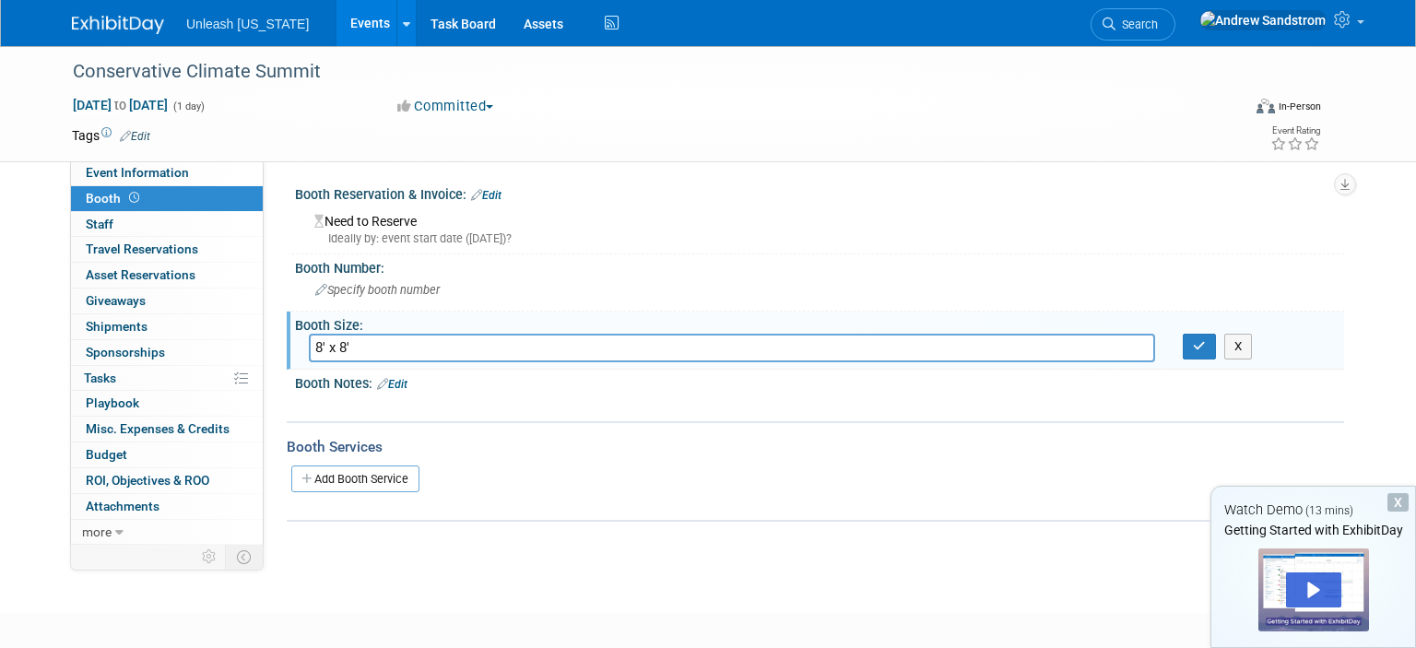
type input "8' x 8'"
click at [404, 385] on link "Edit" at bounding box center [392, 384] width 30 height 13
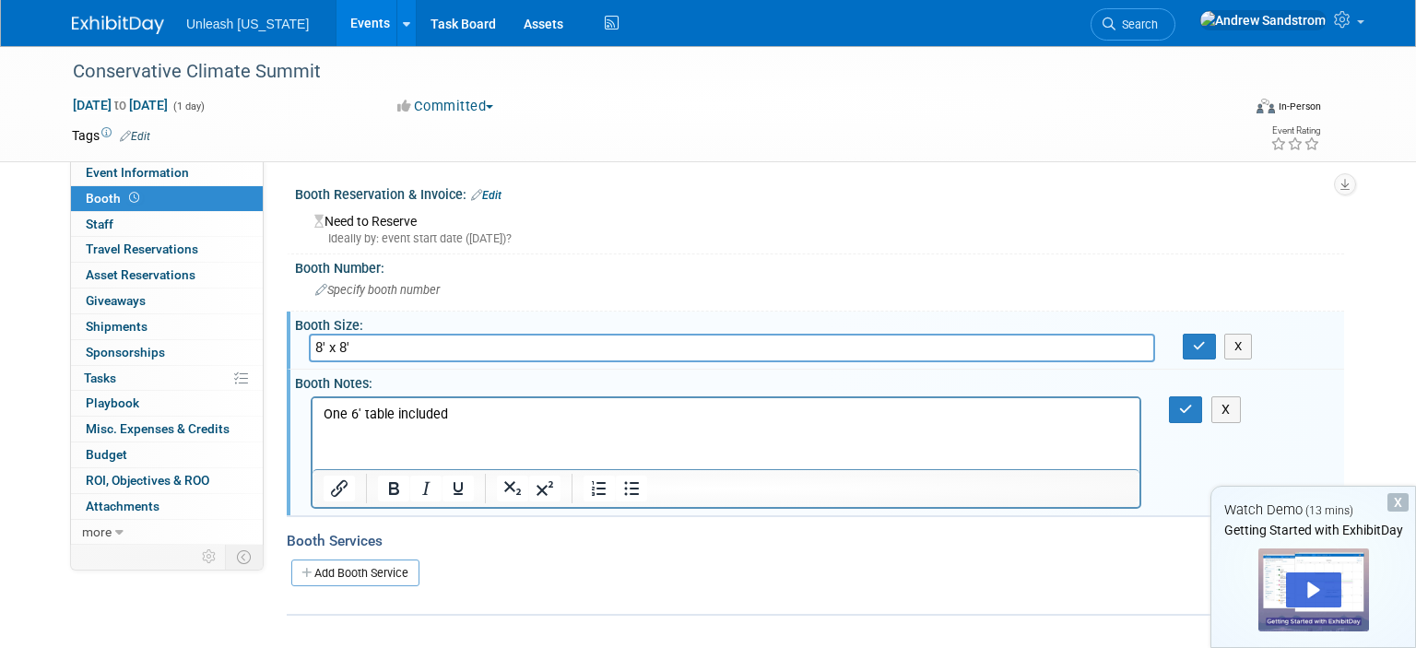
click at [390, 414] on p "One 6' table included" at bounding box center [727, 414] width 806 height 18
click at [1186, 344] on button "button" at bounding box center [1199, 347] width 33 height 26
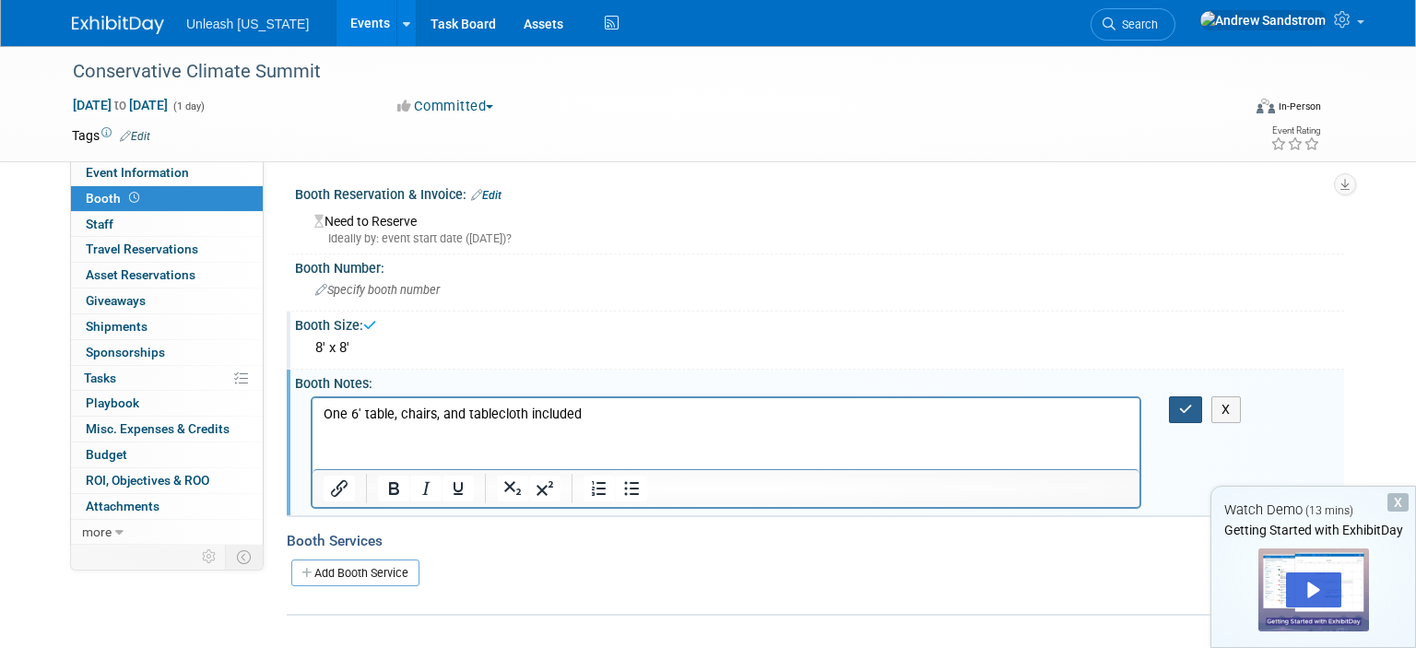
click at [1179, 404] on icon "button" at bounding box center [1186, 409] width 14 height 13
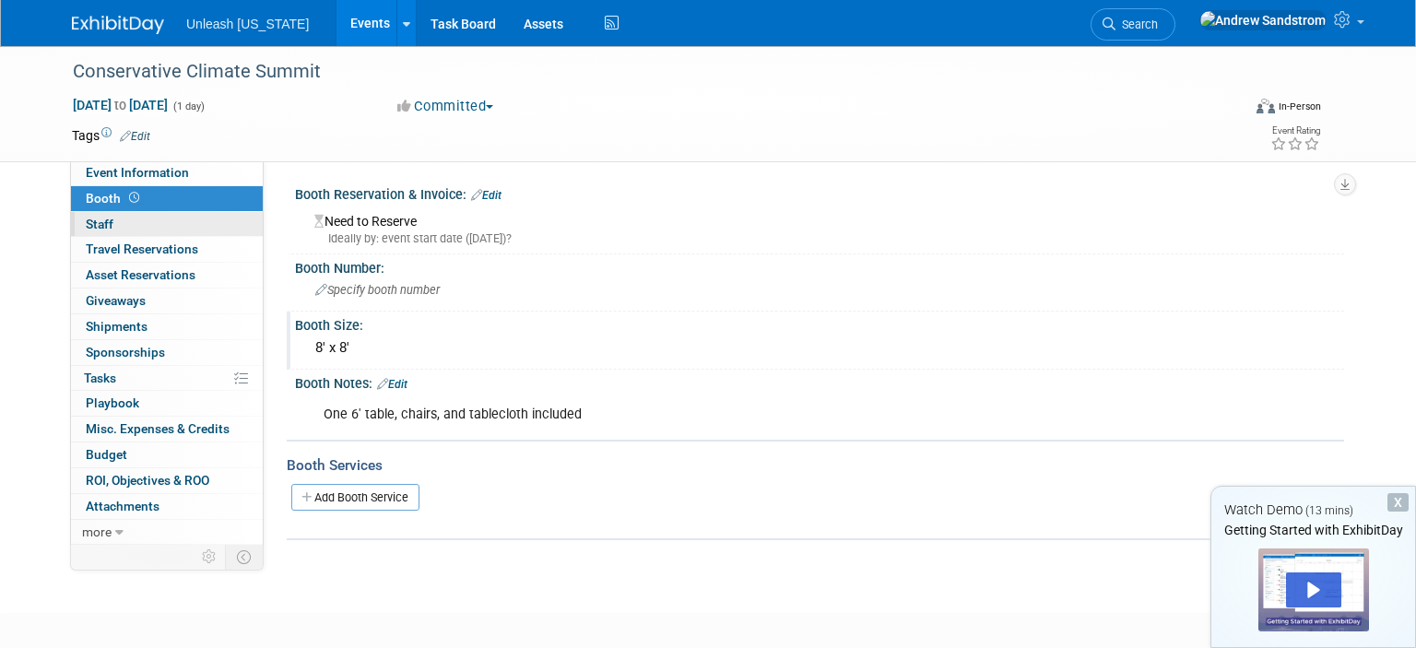
click at [119, 231] on link "0 Staff 0" at bounding box center [167, 224] width 192 height 25
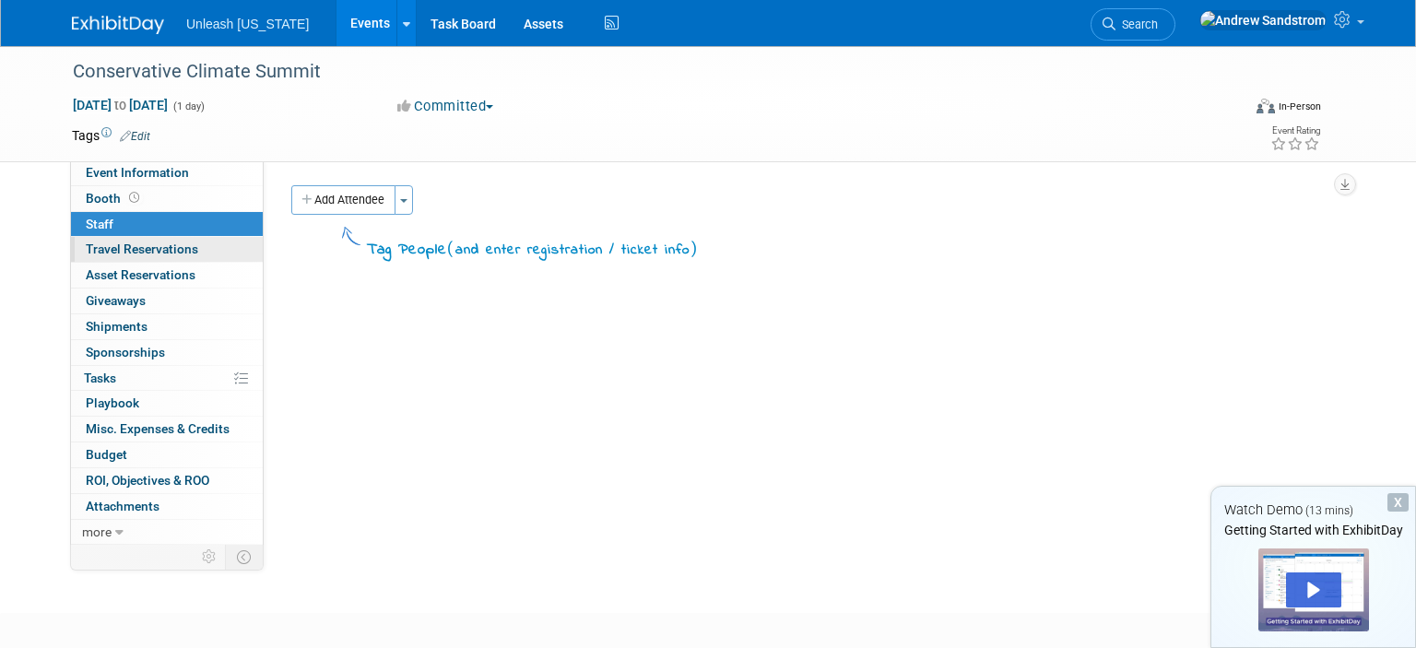
click at [182, 256] on span "Travel Reservations 0" at bounding box center [142, 249] width 113 height 15
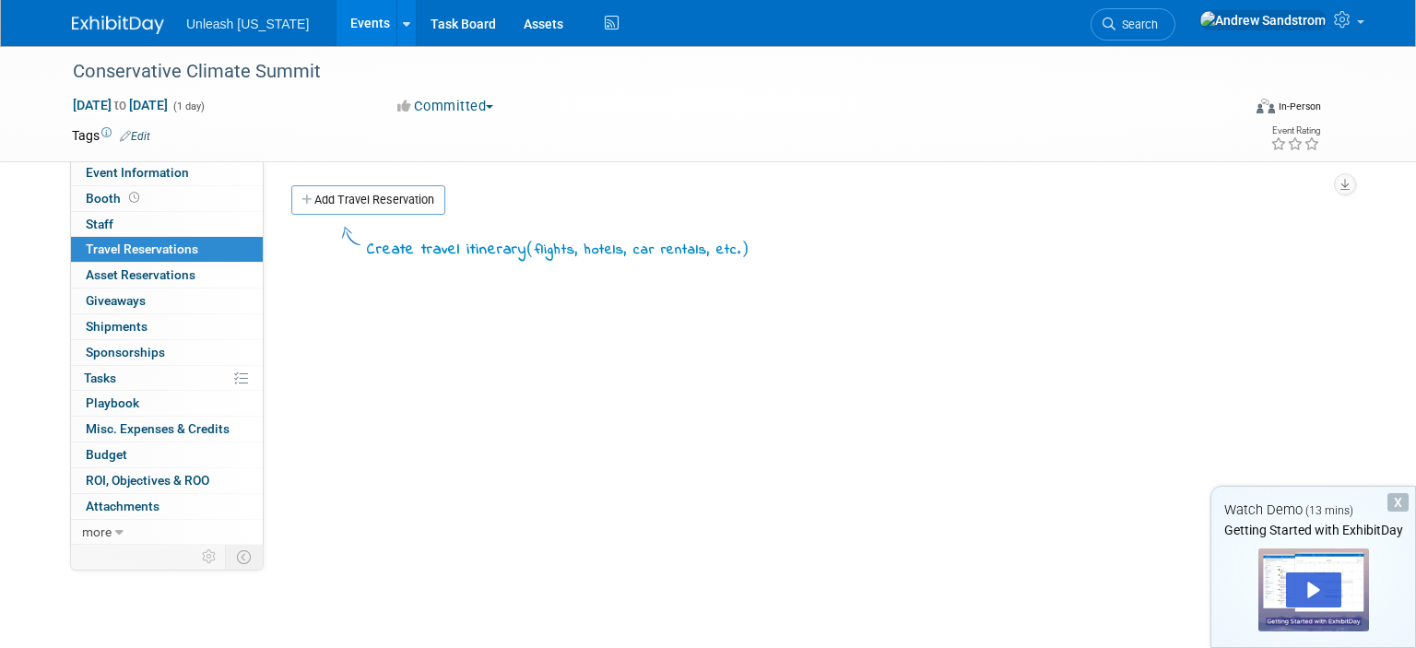
scroll to position [328, 0]
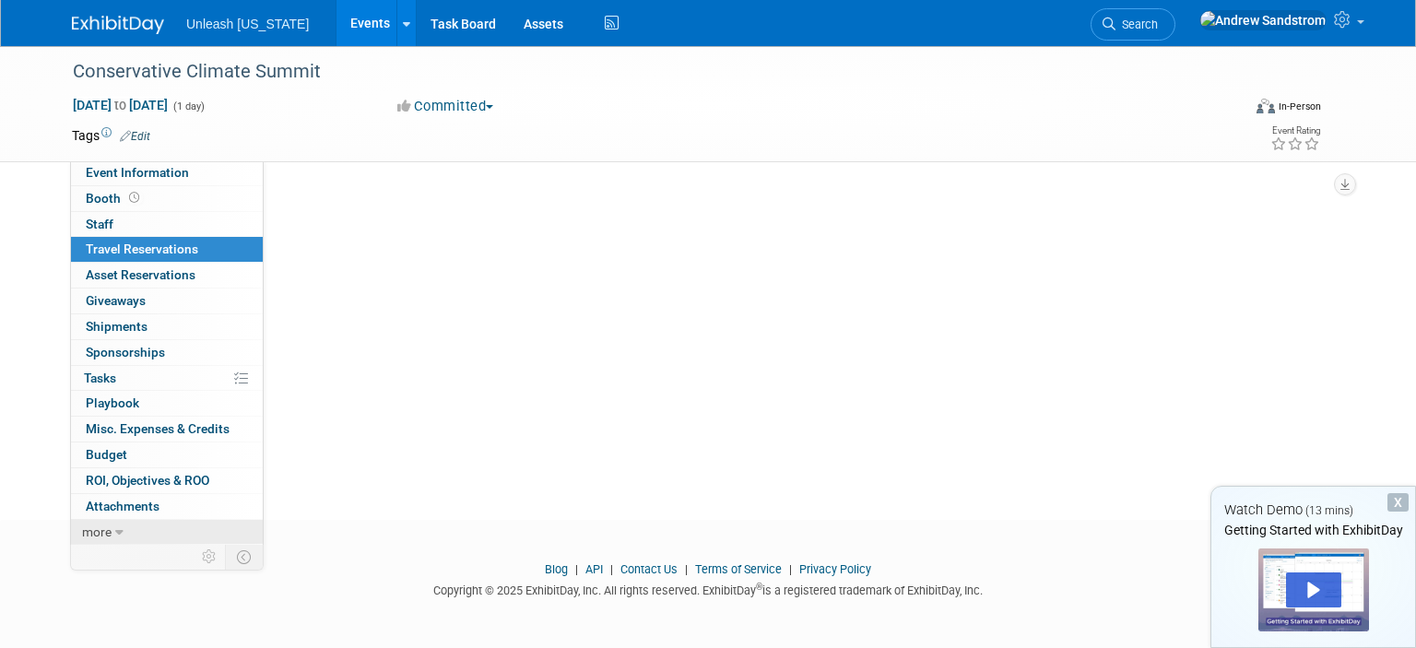
click at [119, 527] on icon at bounding box center [119, 533] width 8 height 13
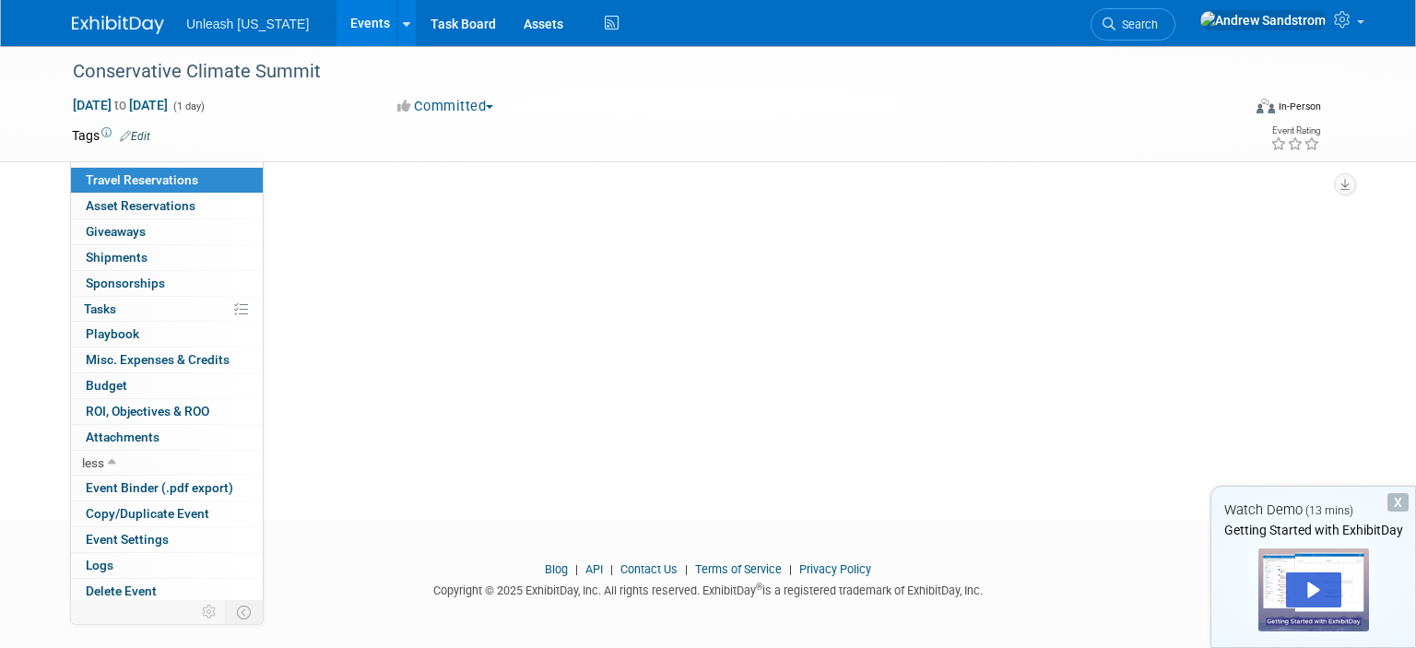
scroll to position [0, 0]
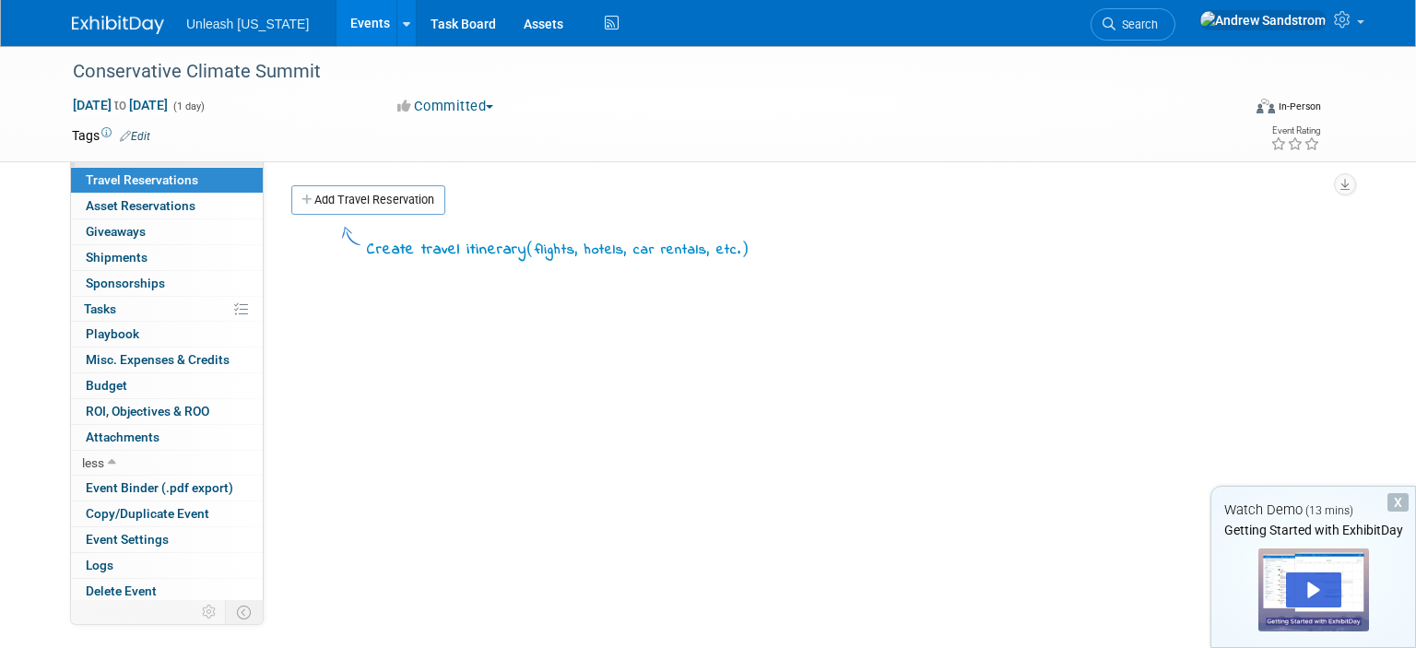
click at [246, 162] on link "0 Staff 0" at bounding box center [167, 155] width 192 height 25
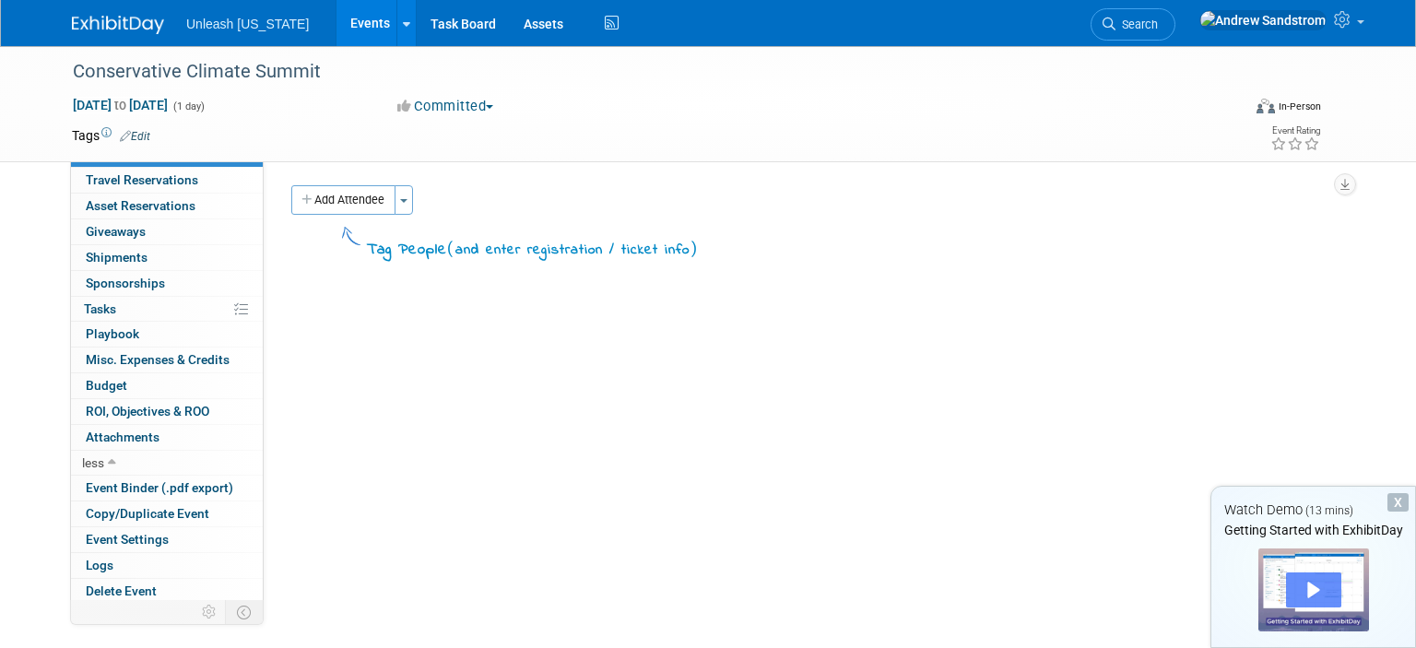
click at [1308, 598] on div "Play" at bounding box center [1313, 590] width 55 height 35
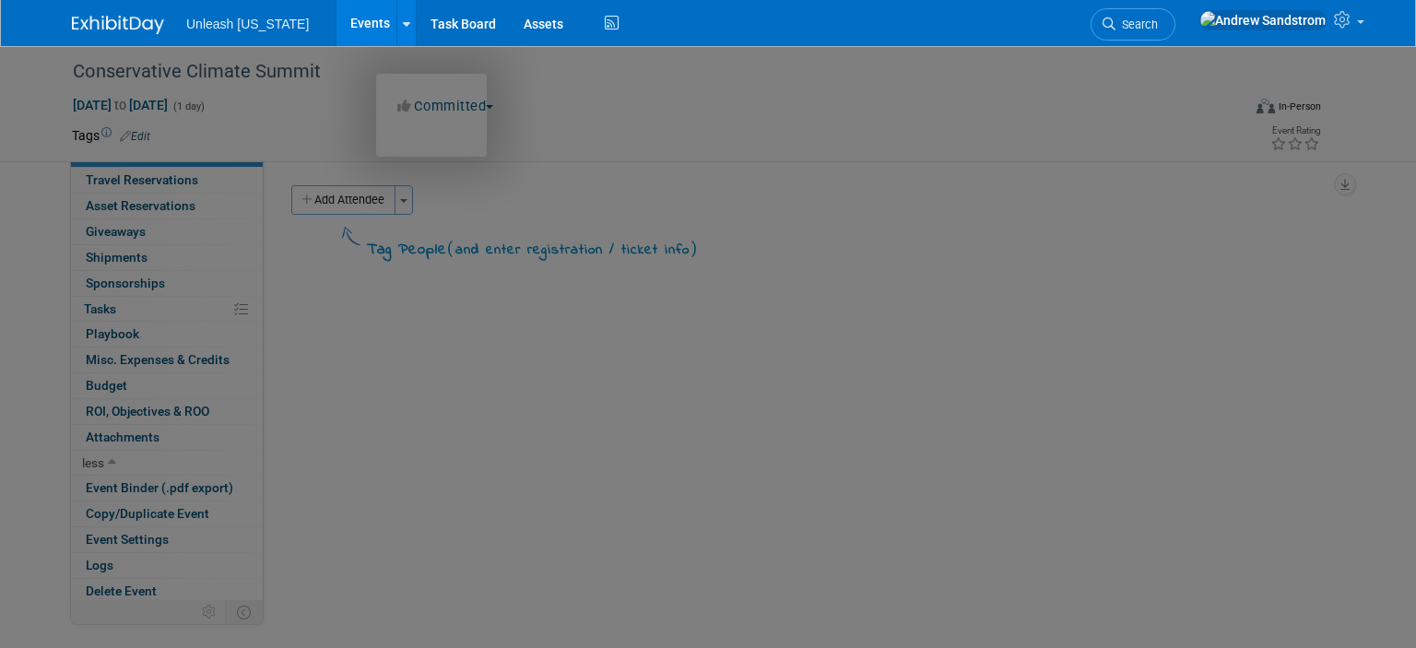
scroll to position [69, 0]
